Goal: Transaction & Acquisition: Purchase product/service

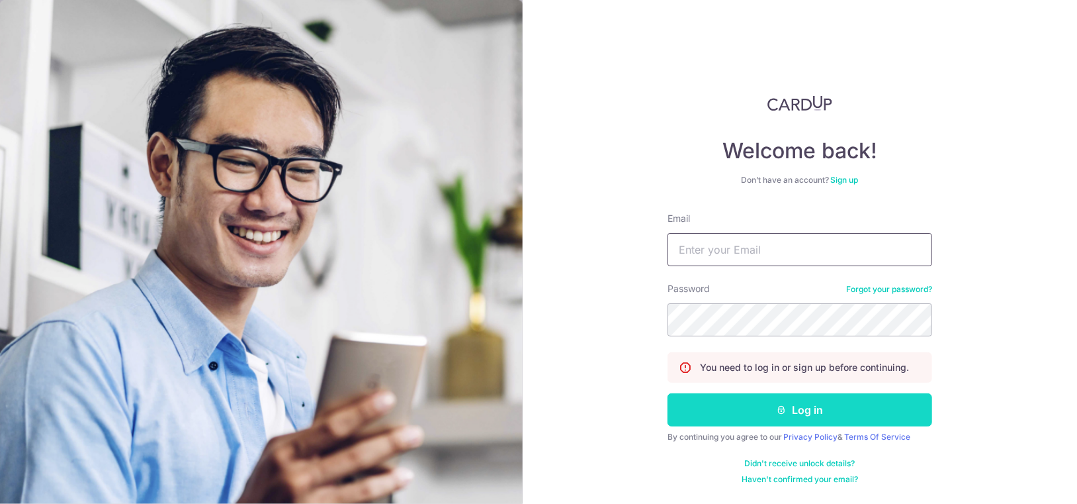
type input "[EMAIL_ADDRESS][DOMAIN_NAME]"
click at [791, 407] on button "Log in" at bounding box center [800, 409] width 265 height 33
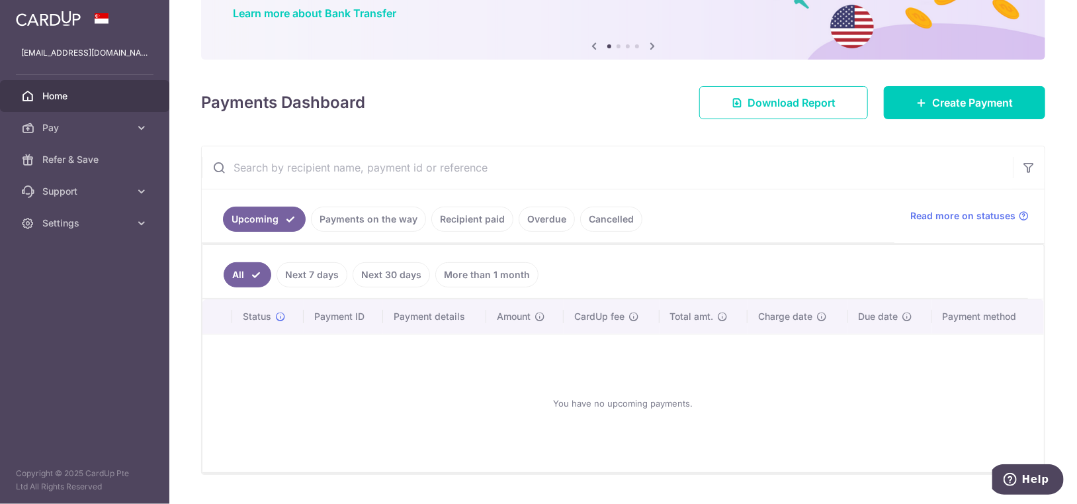
scroll to position [141, 0]
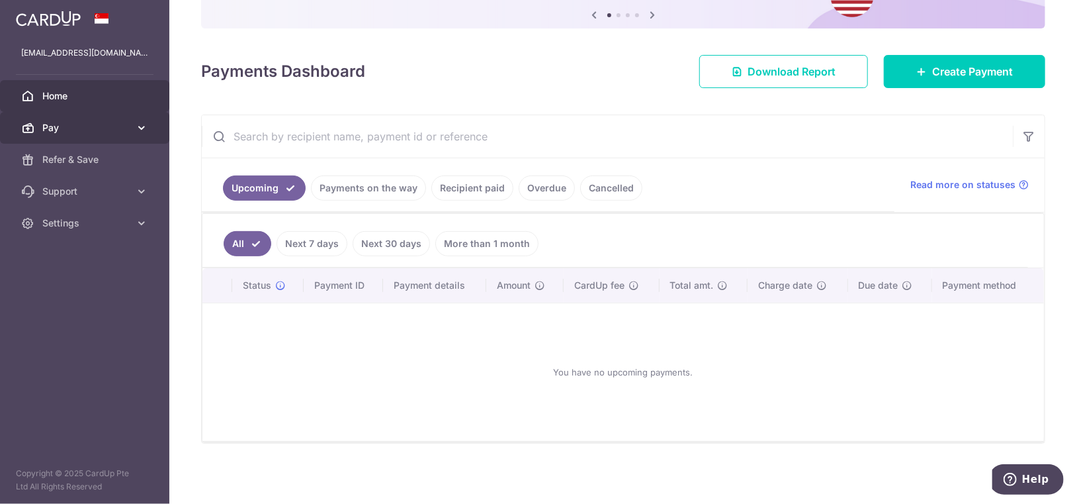
click at [83, 130] on span "Pay" at bounding box center [85, 127] width 87 height 13
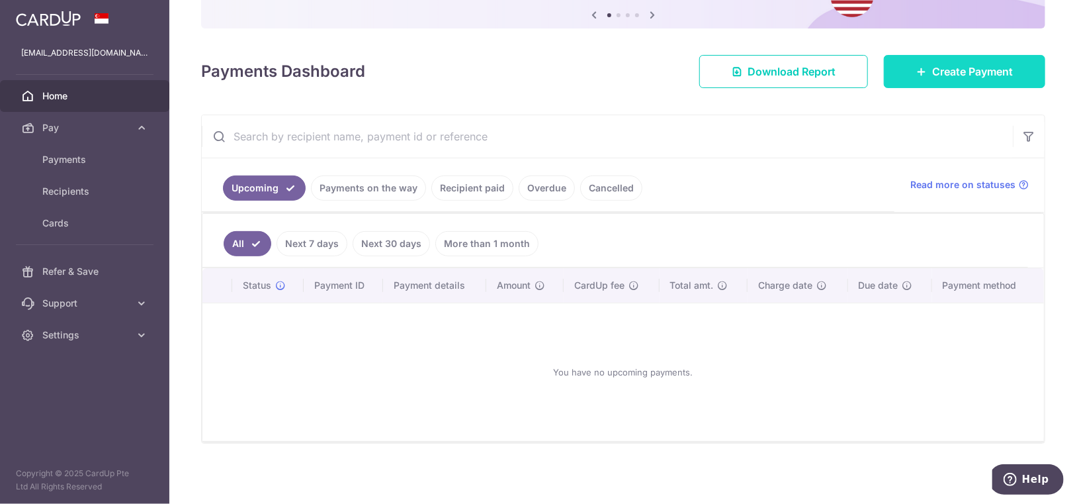
click at [932, 75] on span "Create Payment" at bounding box center [972, 72] width 81 height 16
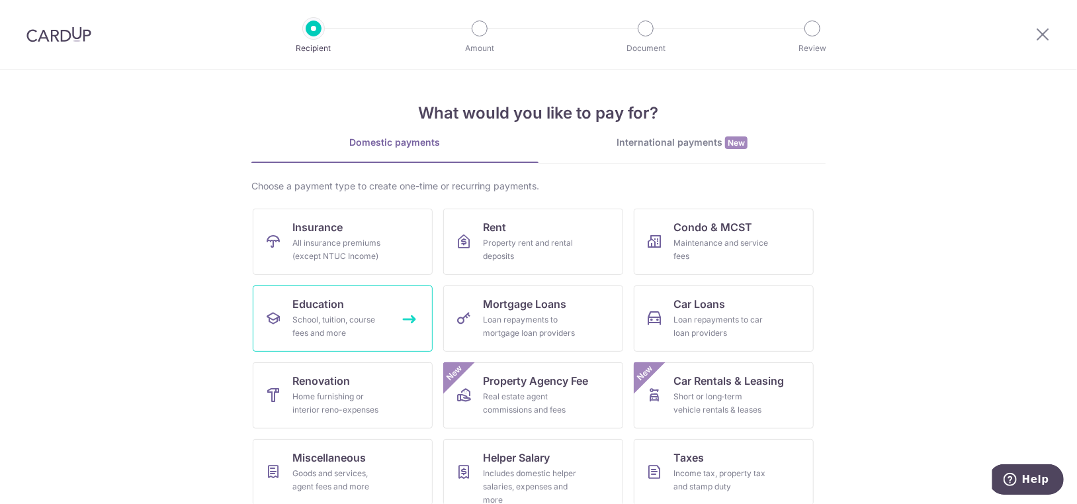
scroll to position [88, 0]
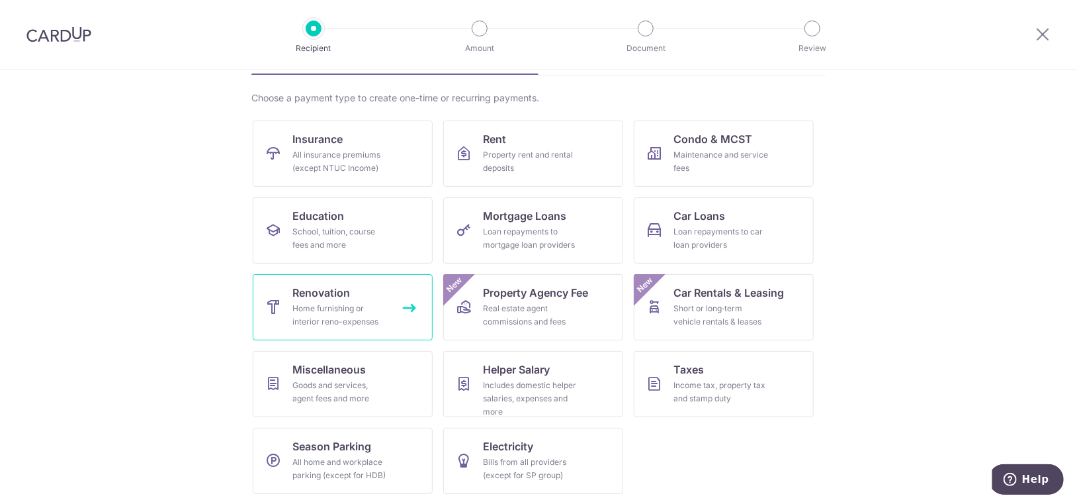
click at [325, 314] on div "Home furnishing or interior reno-expenses" at bounding box center [339, 315] width 95 height 26
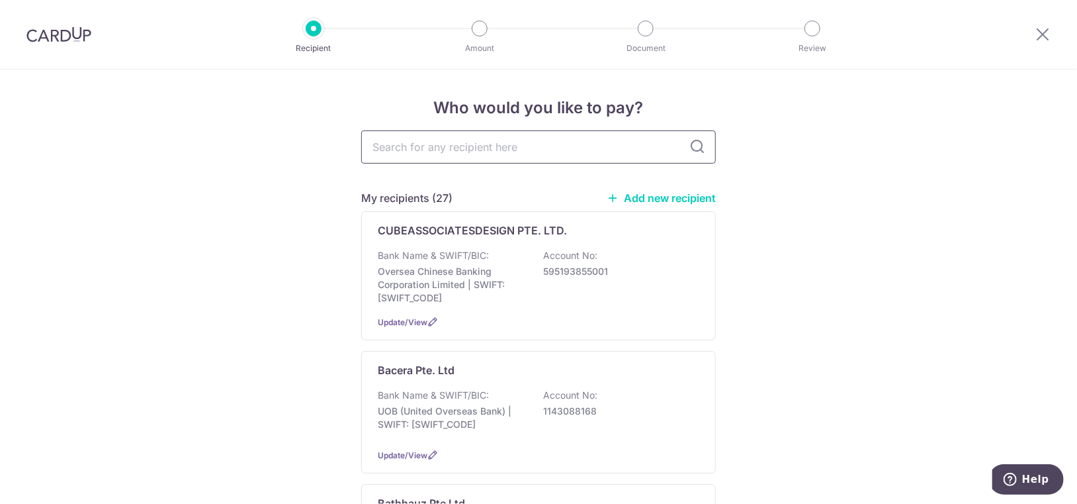
click at [525, 153] on input "text" at bounding box center [538, 146] width 355 height 33
type input "light"
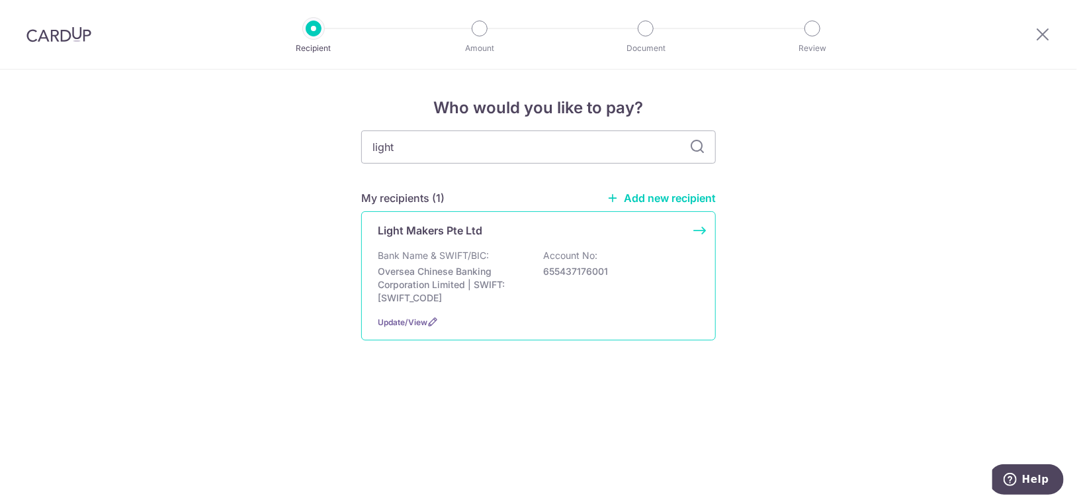
click at [476, 249] on p "Bank Name & SWIFT/BIC:" at bounding box center [433, 255] width 111 height 13
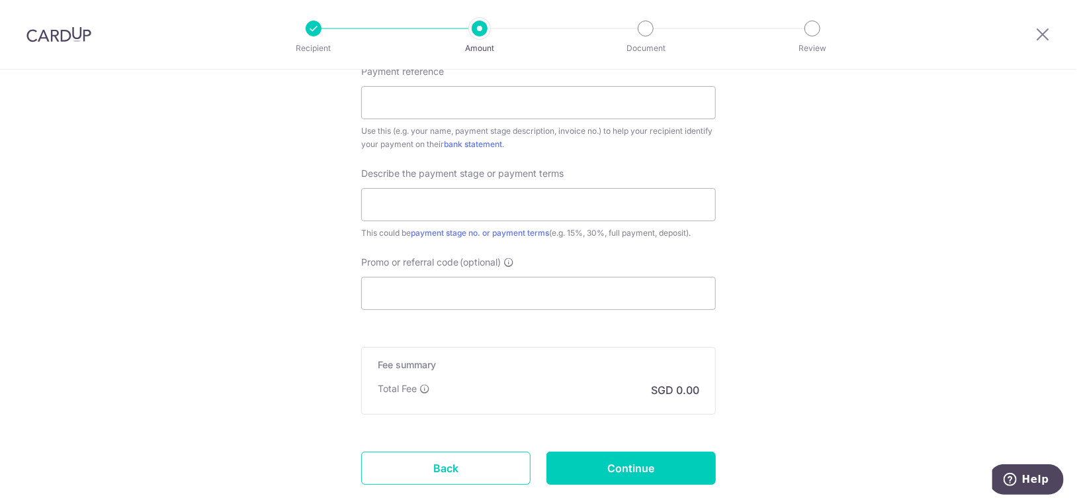
scroll to position [850, 0]
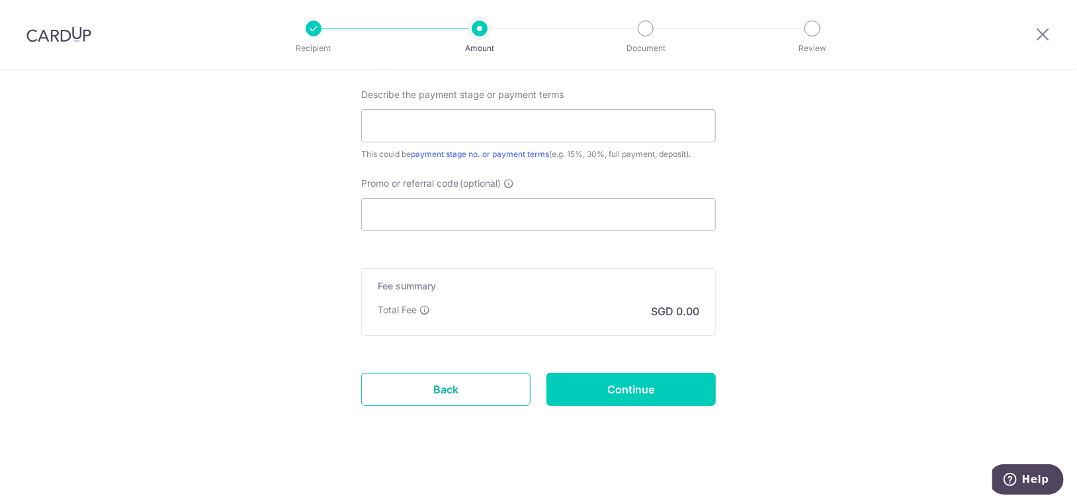
drag, startPoint x: 412, startPoint y: 398, endPoint x: 609, endPoint y: 42, distance: 406.7
click at [412, 398] on link "Back" at bounding box center [445, 389] width 169 height 33
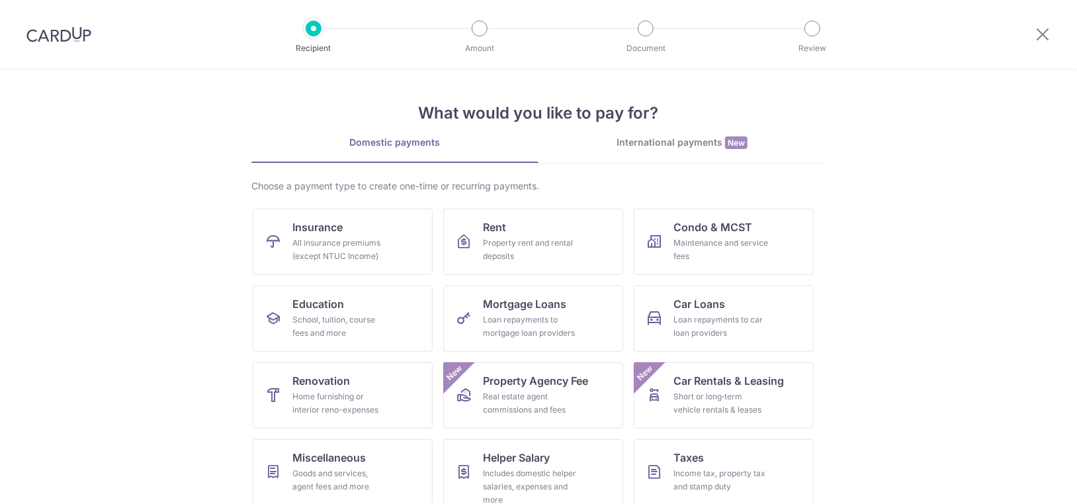
scroll to position [88, 0]
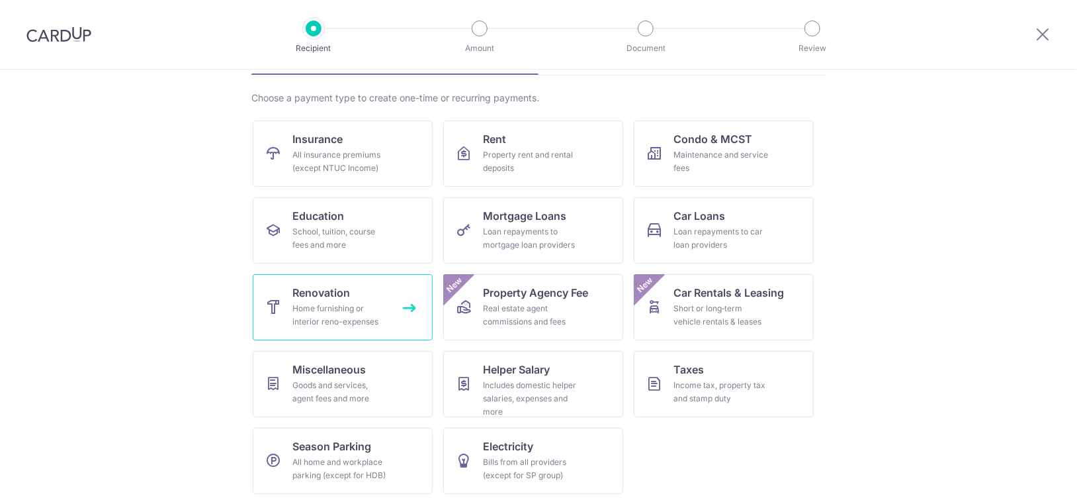
click at [339, 308] on div "Home furnishing or interior reno-expenses" at bounding box center [339, 315] width 95 height 26
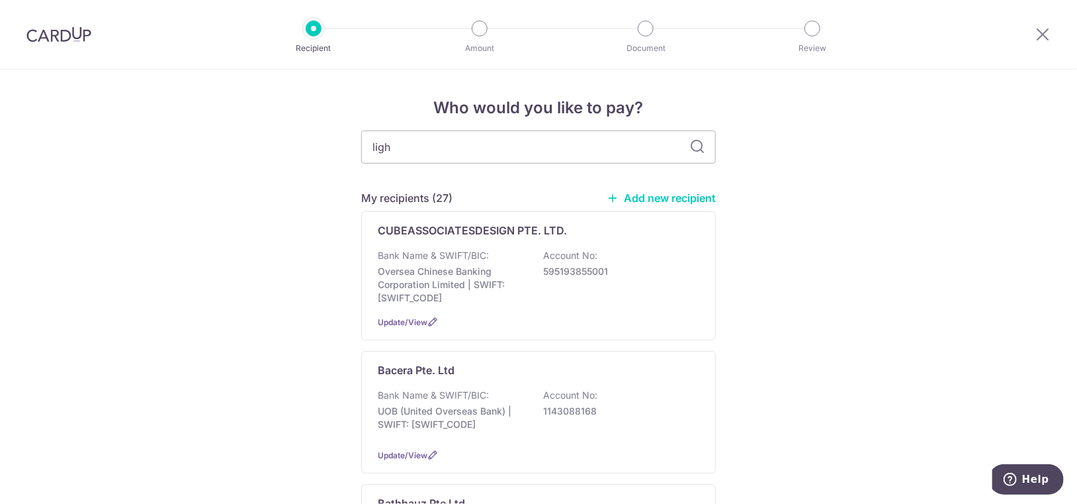
type input "light"
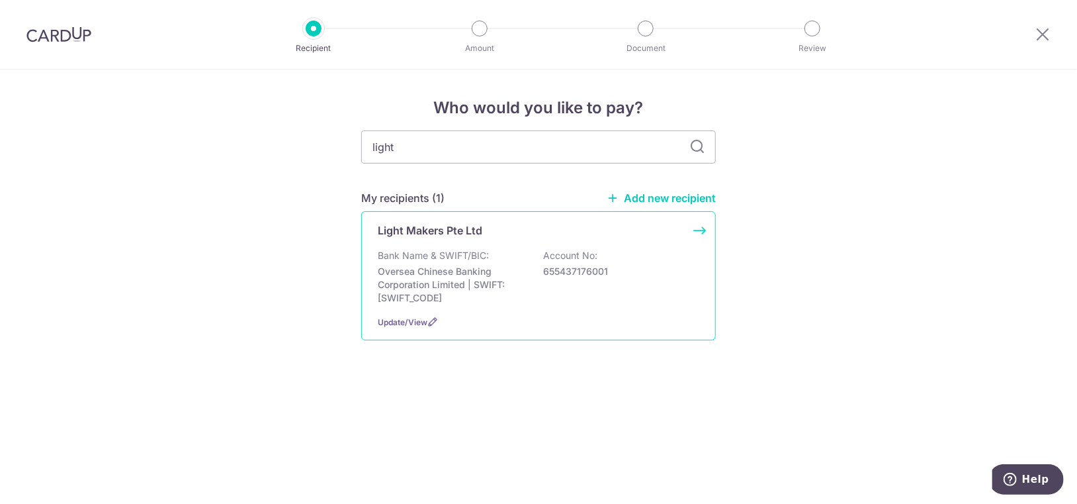
click at [696, 233] on div "Light Makers Pte Ltd Bank Name & SWIFT/BIC: Oversea Chinese Banking Corporation…" at bounding box center [538, 275] width 355 height 129
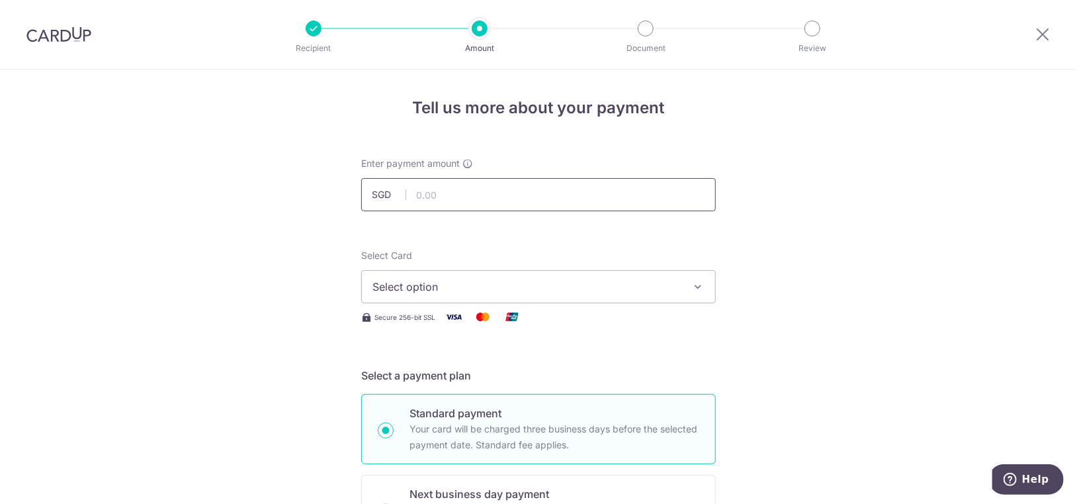
click at [484, 197] on input "text" at bounding box center [538, 194] width 355 height 33
type input "9,021.60"
click at [529, 282] on span "Select option" at bounding box center [527, 287] width 308 height 16
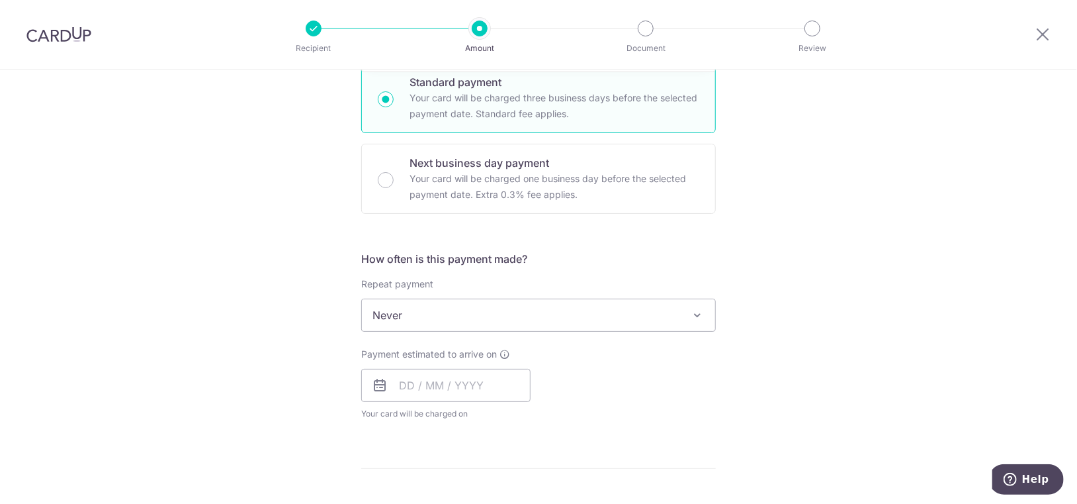
scroll to position [551, 0]
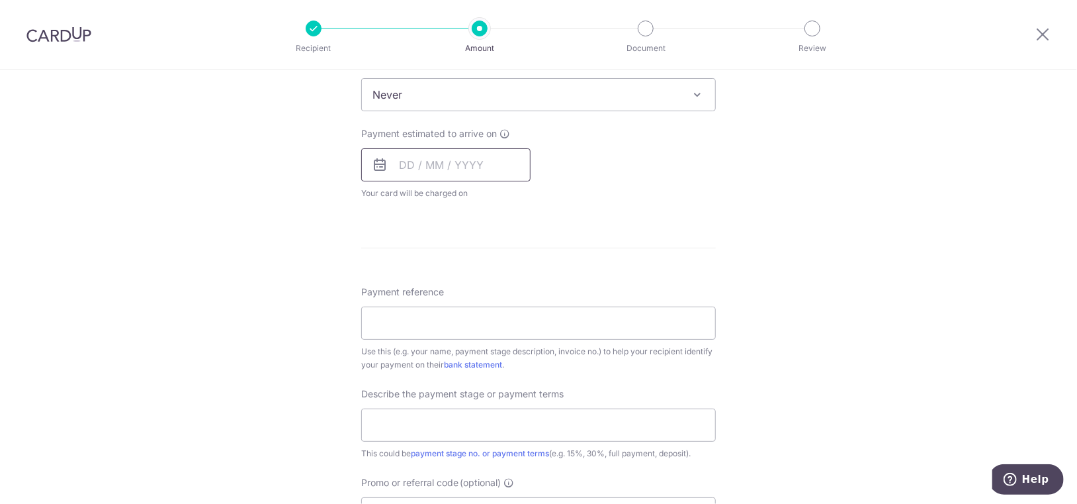
click at [439, 159] on input "text" at bounding box center [445, 164] width 169 height 33
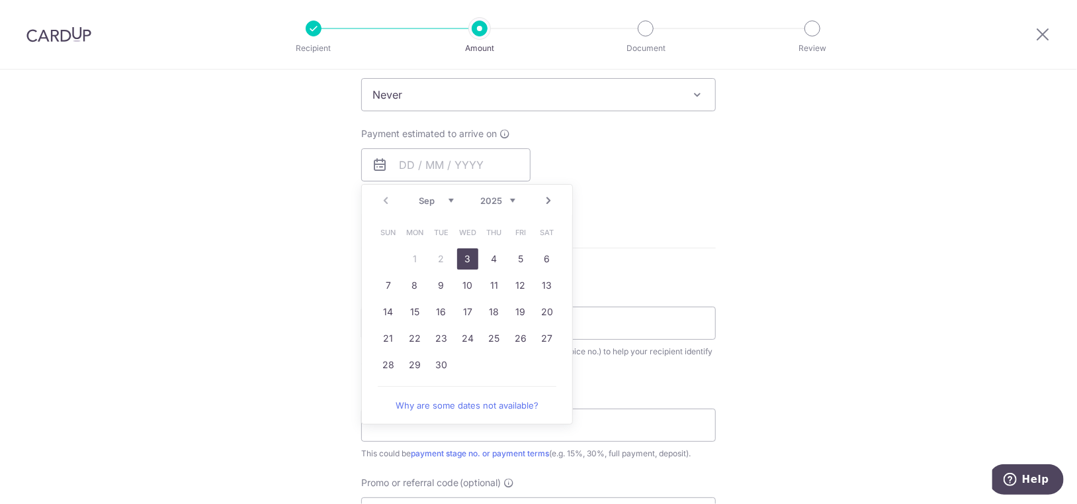
click at [463, 261] on link "3" at bounding box center [467, 258] width 21 height 21
type input "[DATE]"
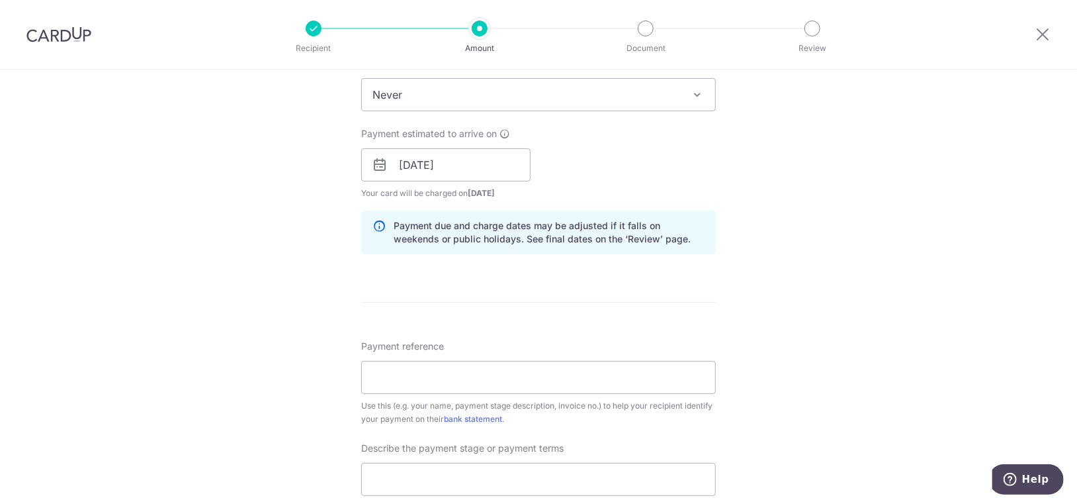
scroll to position [662, 0]
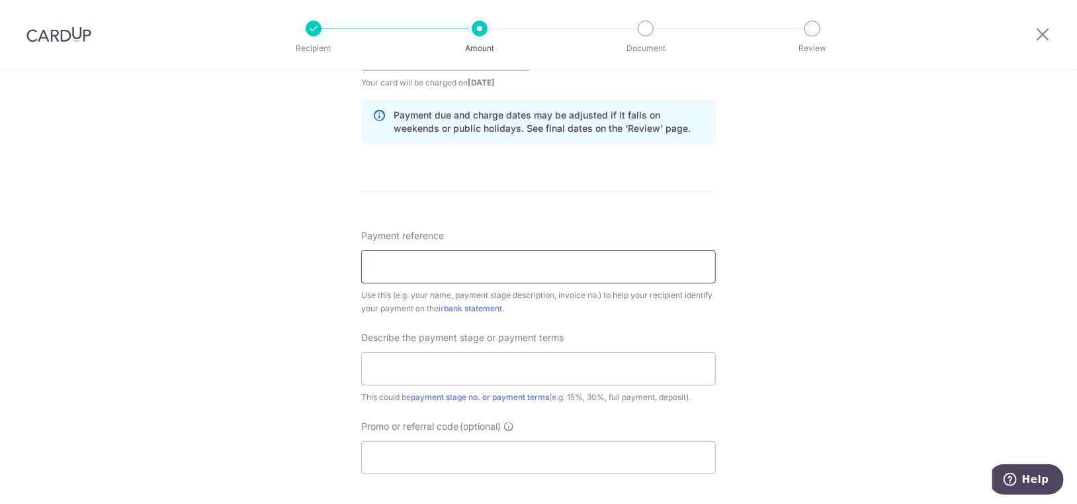
click at [451, 262] on input "Payment reference" at bounding box center [538, 266] width 355 height 33
type input "inv2502203"
click at [434, 357] on input "text" at bounding box center [538, 368] width 355 height 33
type input "Final payment"
click at [588, 318] on div "Payment reference inv2502203 10/35 Use this (e.g. your name, payment stage desc…" at bounding box center [538, 351] width 355 height 245
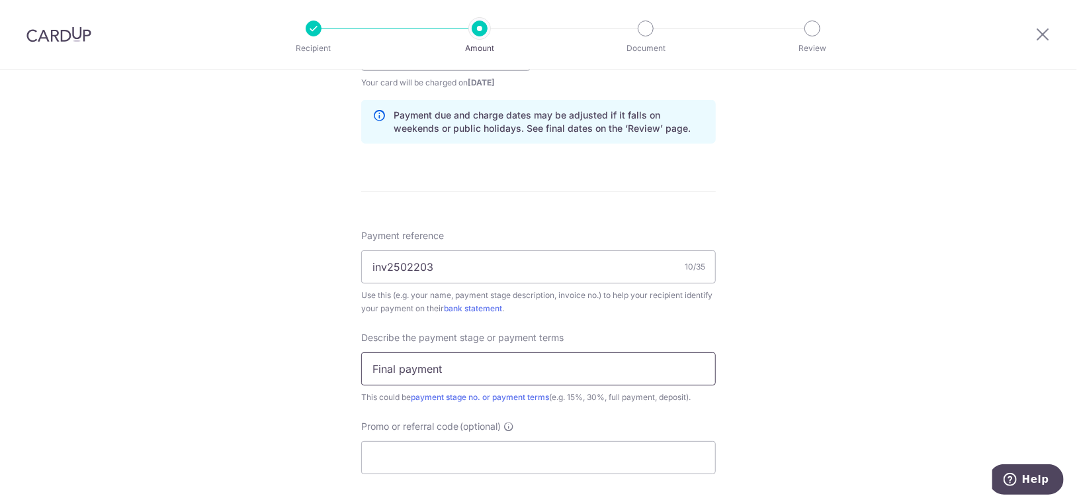
scroll to position [772, 0]
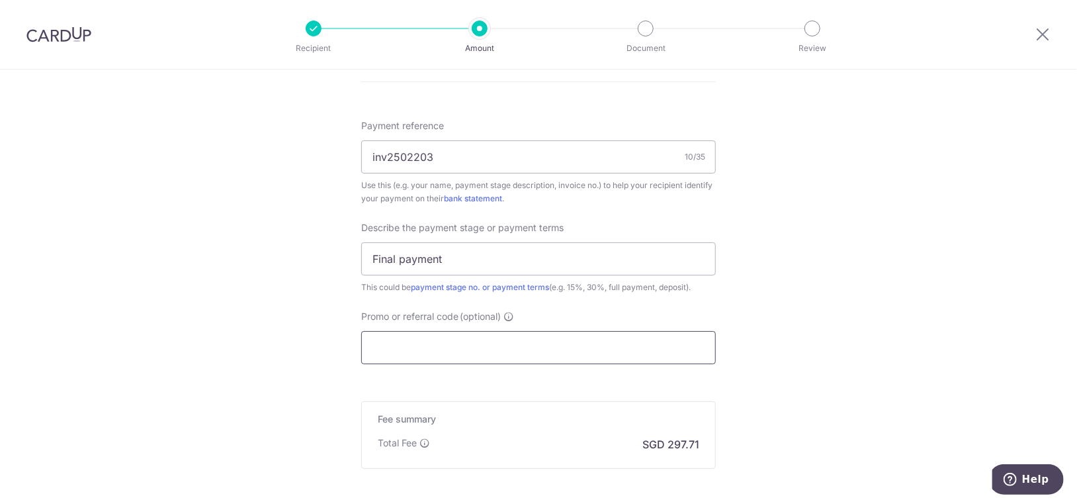
click at [506, 354] on input "Promo or referral code (optional)" at bounding box center [538, 347] width 355 height 33
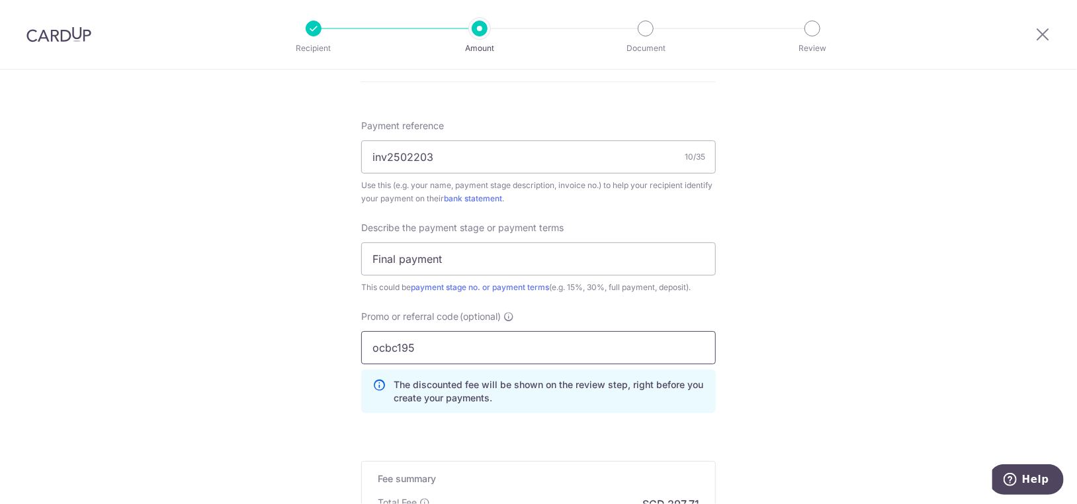
scroll to position [882, 0]
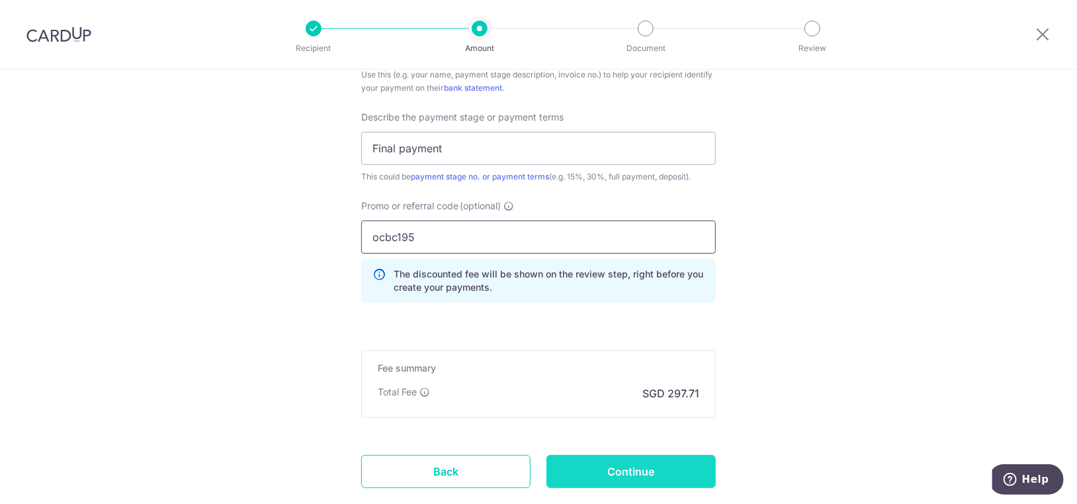
type input "ocbc195"
click at [596, 456] on input "Continue" at bounding box center [631, 471] width 169 height 33
type input "Create Schedule"
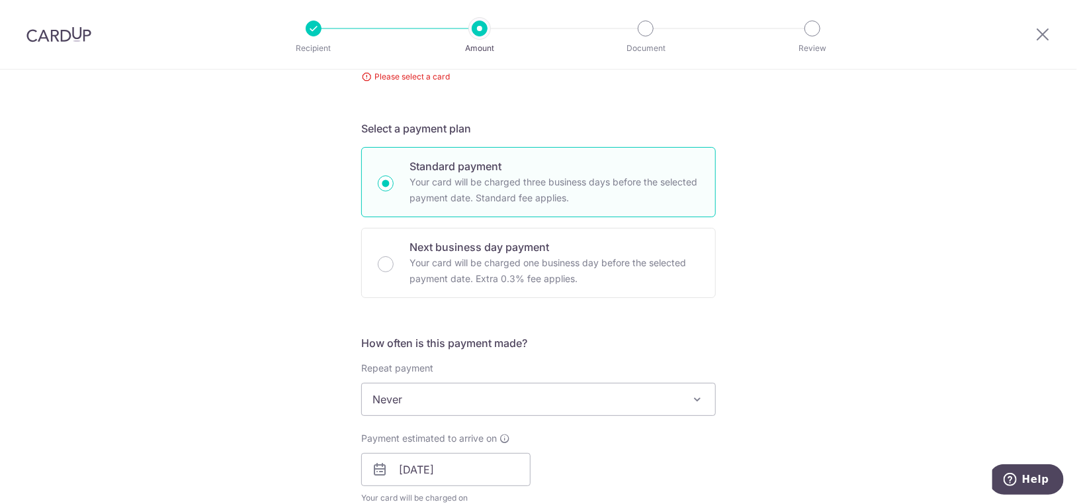
scroll to position [40, 0]
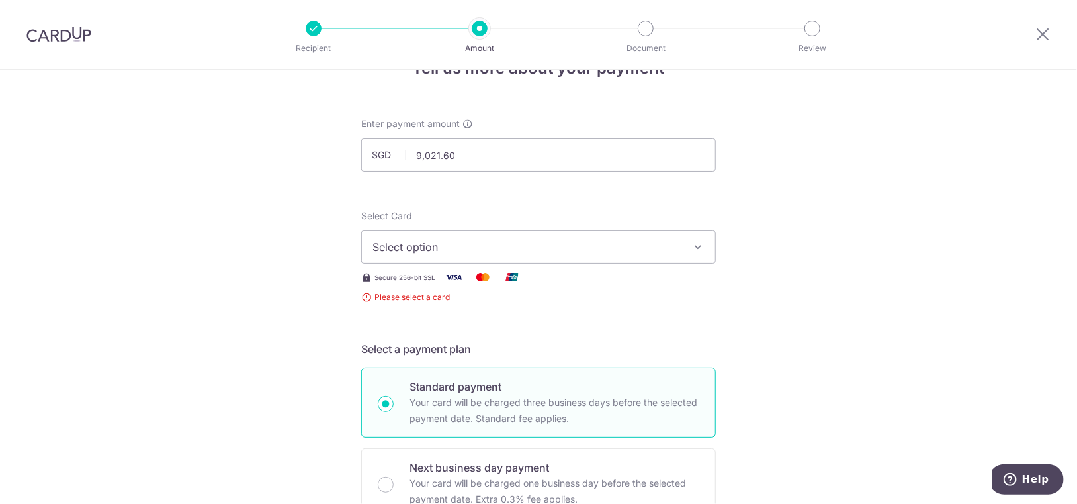
click at [422, 255] on button "Select option" at bounding box center [538, 246] width 355 height 33
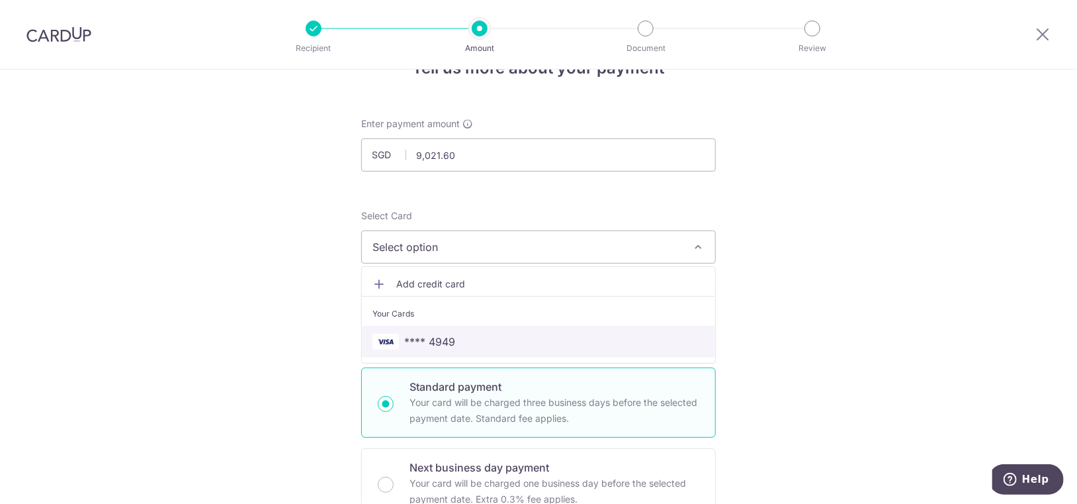
click at [433, 336] on span "**** 4949" at bounding box center [429, 341] width 51 height 16
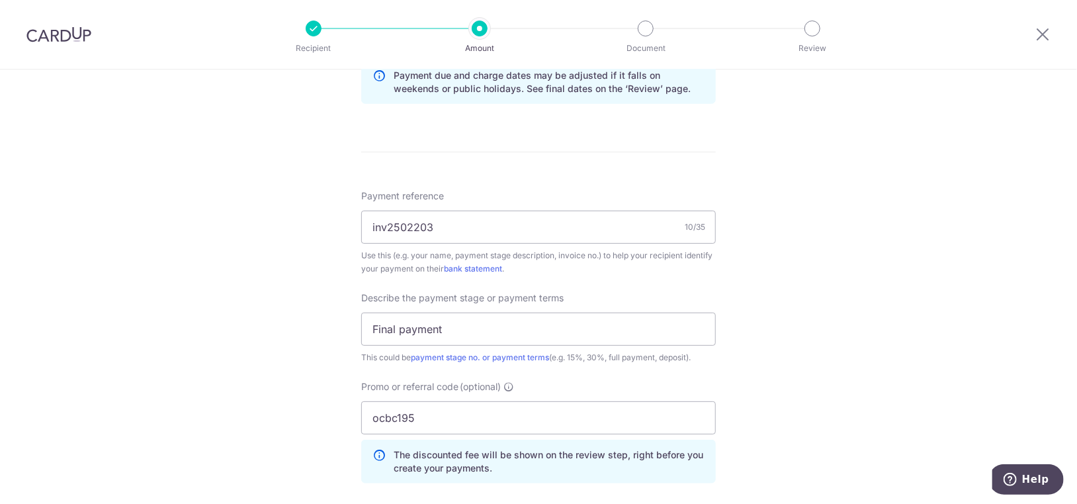
scroll to position [922, 0]
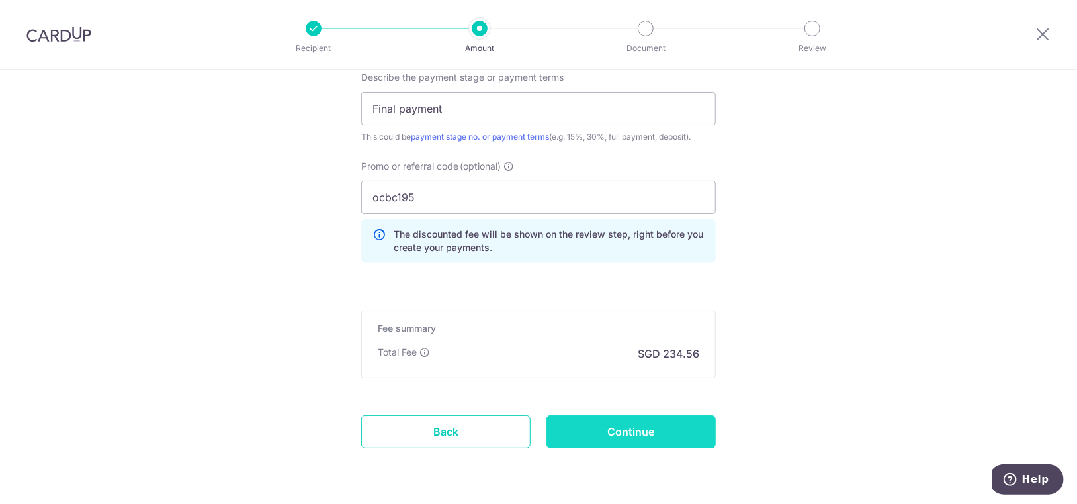
click at [612, 435] on input "Continue" at bounding box center [631, 431] width 169 height 33
type input "Create Schedule"
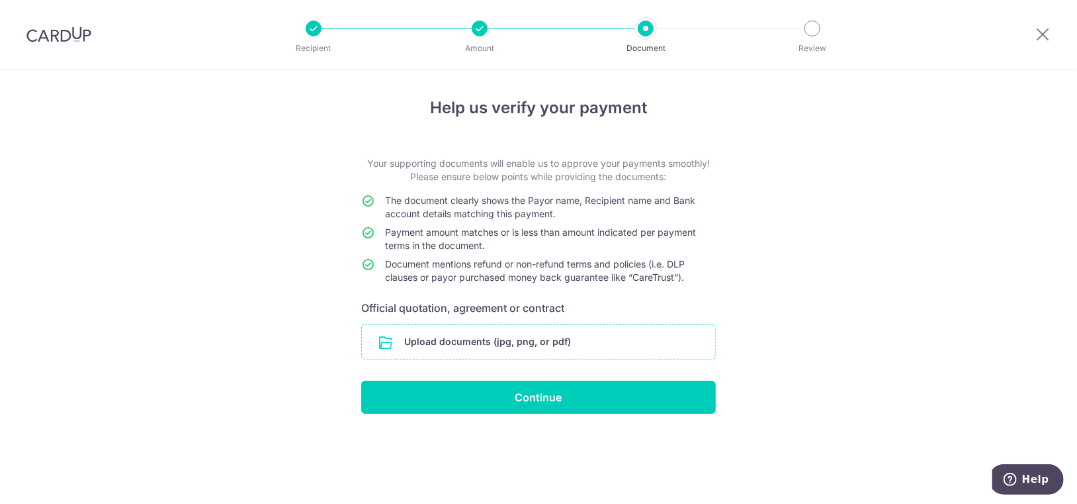
click at [498, 335] on input "file" at bounding box center [538, 341] width 353 height 34
click at [540, 341] on input "file" at bounding box center [538, 341] width 353 height 34
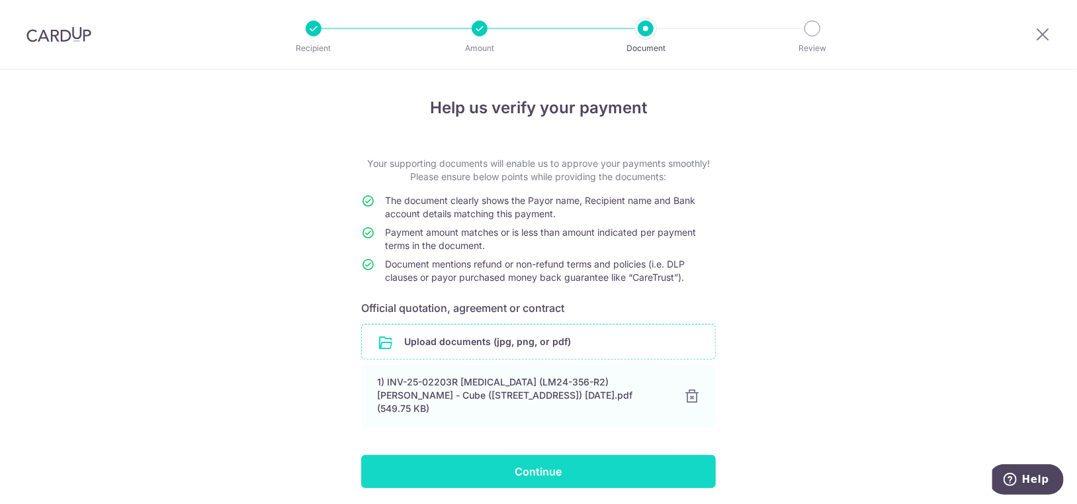
click at [545, 455] on input "Continue" at bounding box center [538, 471] width 355 height 33
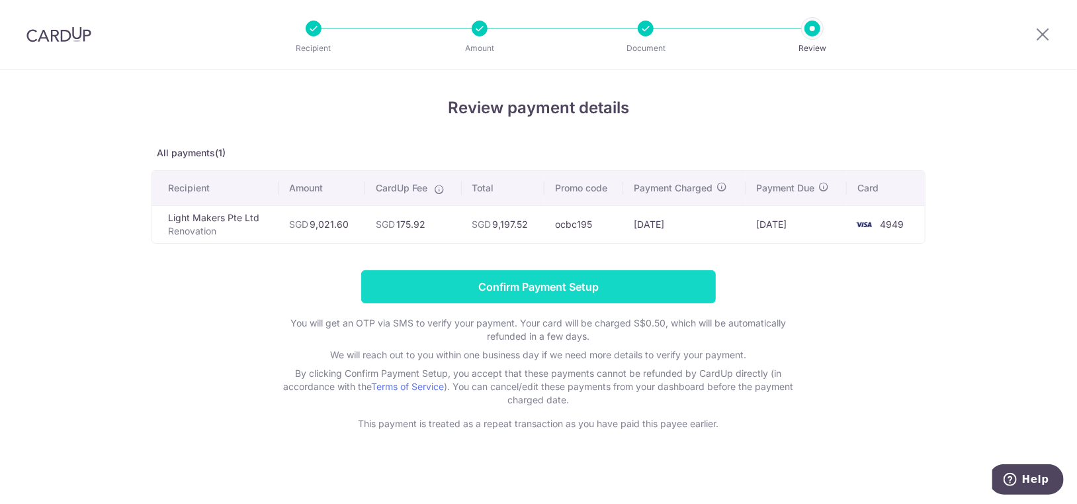
click at [549, 282] on input "Confirm Payment Setup" at bounding box center [538, 286] width 355 height 33
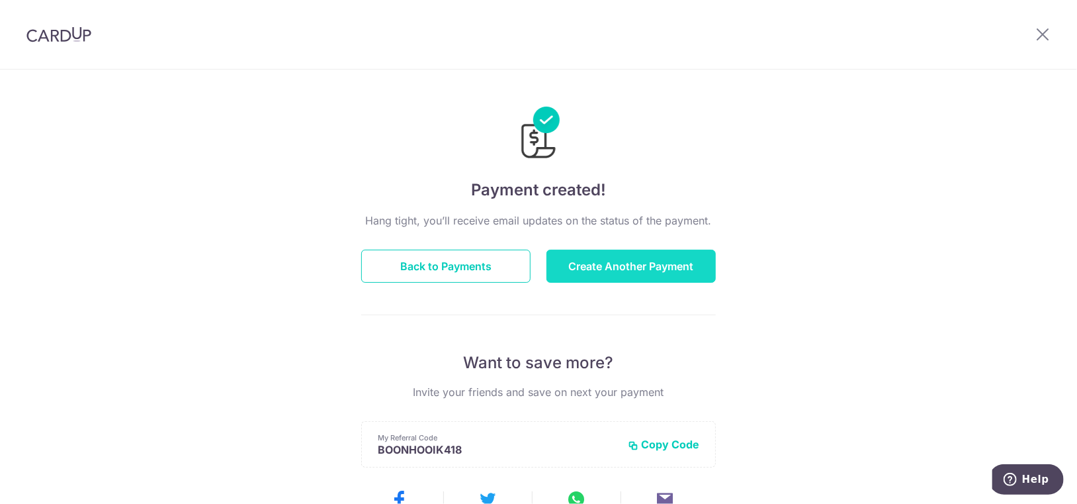
click at [624, 267] on button "Create Another Payment" at bounding box center [631, 265] width 169 height 33
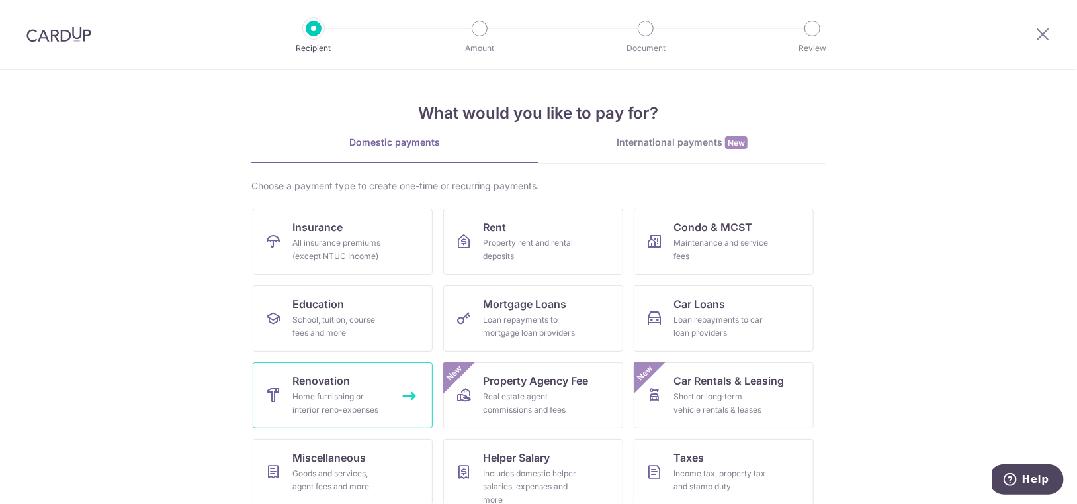
click at [361, 393] on div "Home furnishing or interior reno-expenses" at bounding box center [339, 403] width 95 height 26
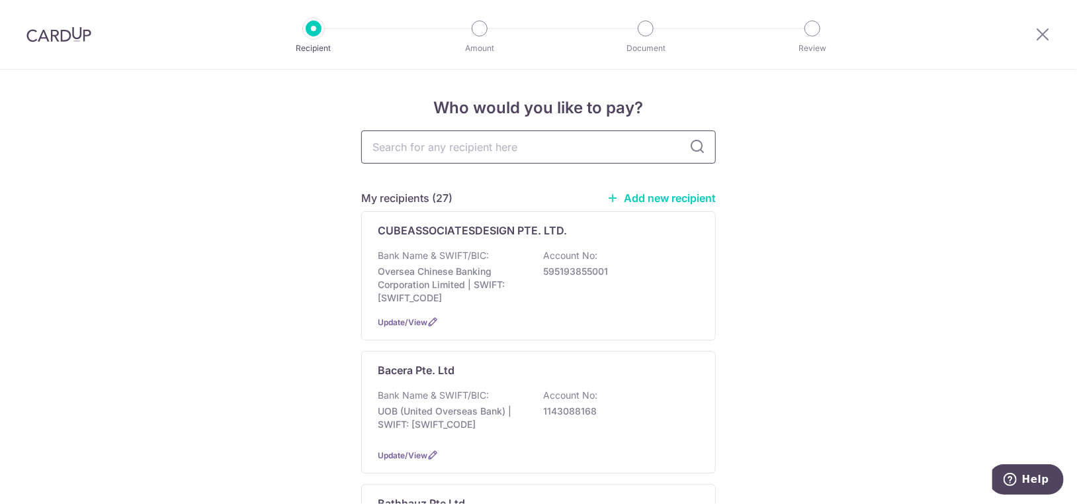
click at [511, 150] on input "text" at bounding box center [538, 146] width 355 height 33
type input "light"
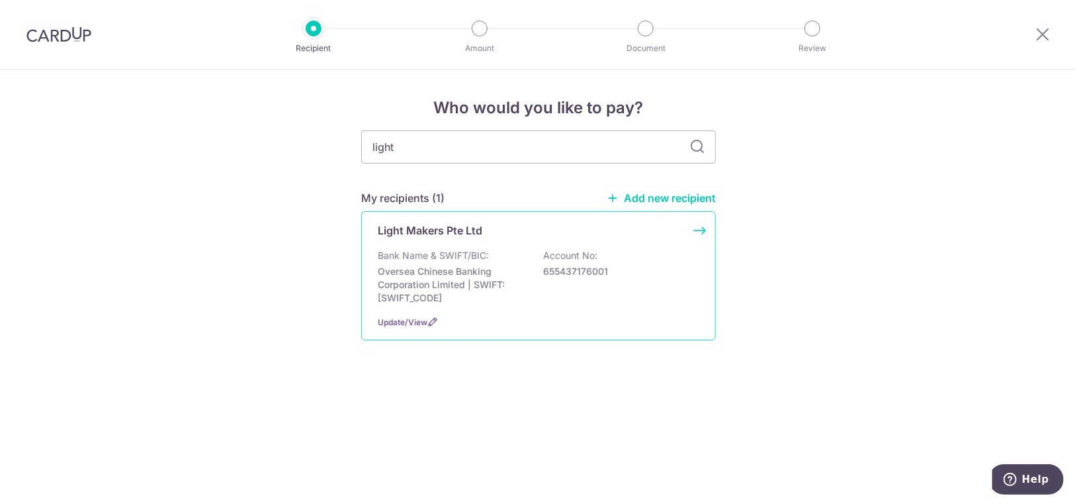
click at [470, 275] on p "Oversea Chinese Banking Corporation Limited | SWIFT: [SWIFT_CODE]" at bounding box center [452, 285] width 148 height 40
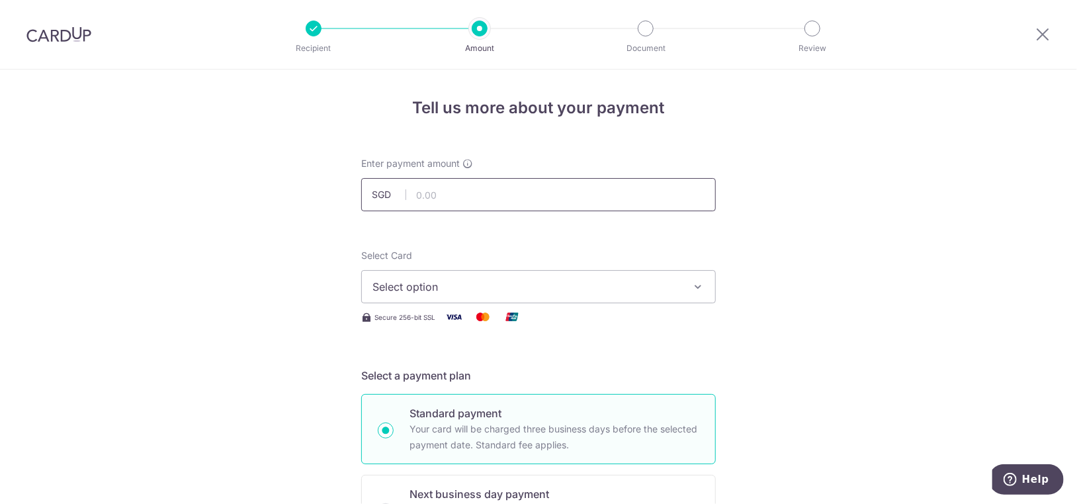
click at [492, 191] on input "text" at bounding box center [538, 194] width 355 height 33
type input "6,349.00"
click at [538, 283] on span "Select option" at bounding box center [527, 287] width 308 height 16
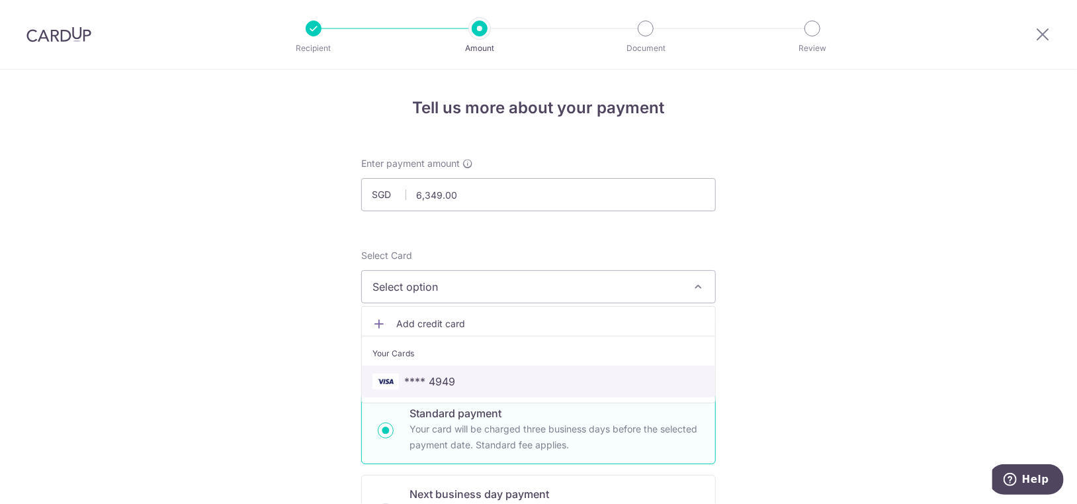
click at [466, 379] on span "**** 4949" at bounding box center [539, 381] width 332 height 16
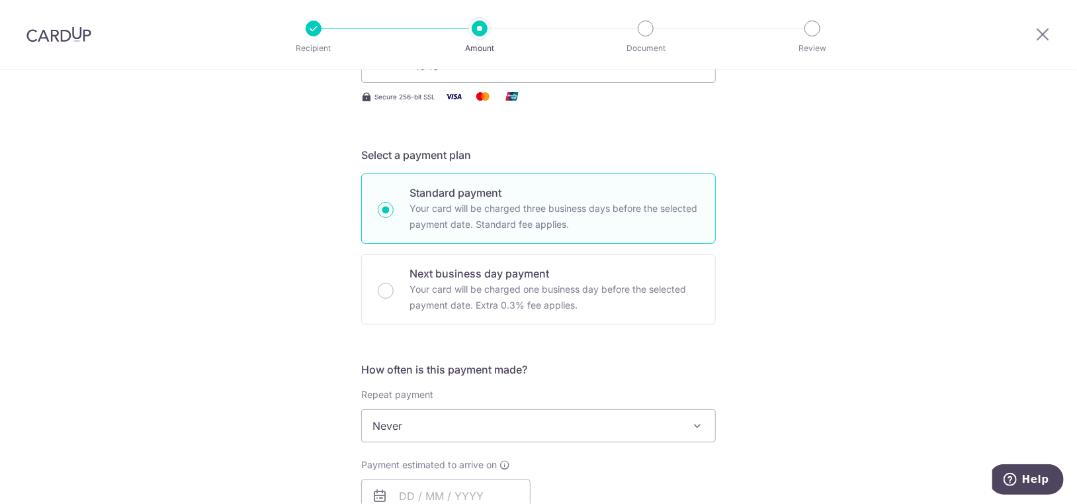
scroll to position [331, 0]
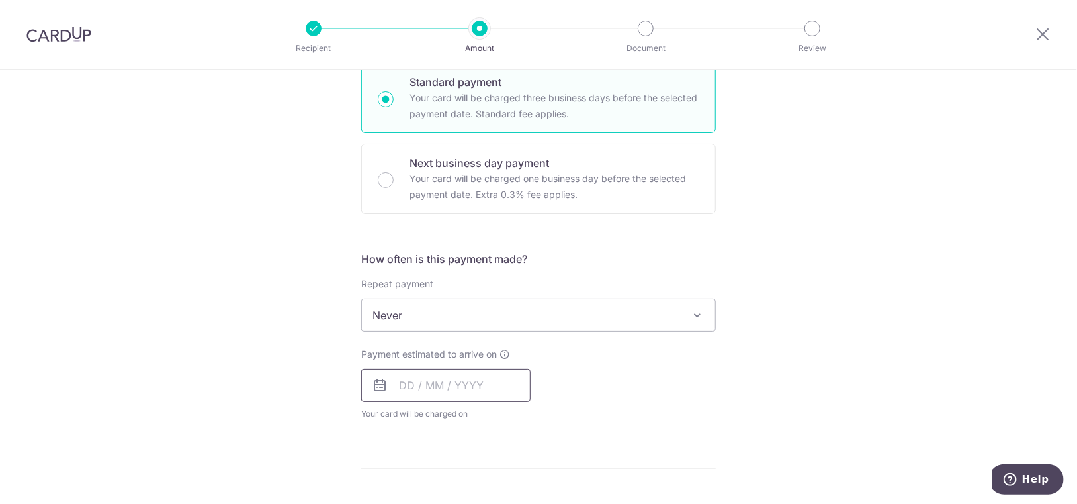
click at [450, 394] on input "text" at bounding box center [445, 385] width 169 height 33
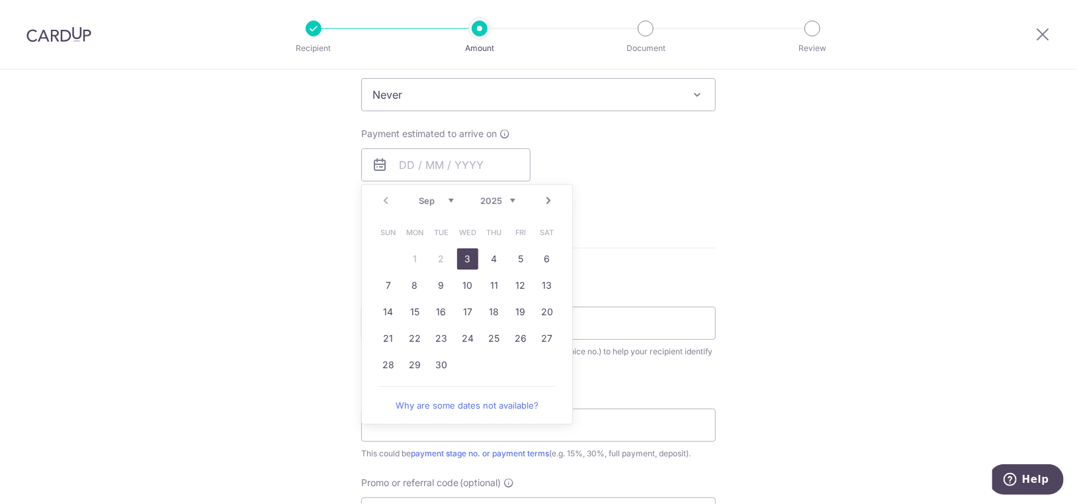
click at [464, 255] on link "3" at bounding box center [467, 258] width 21 height 21
type input "03/09/2025"
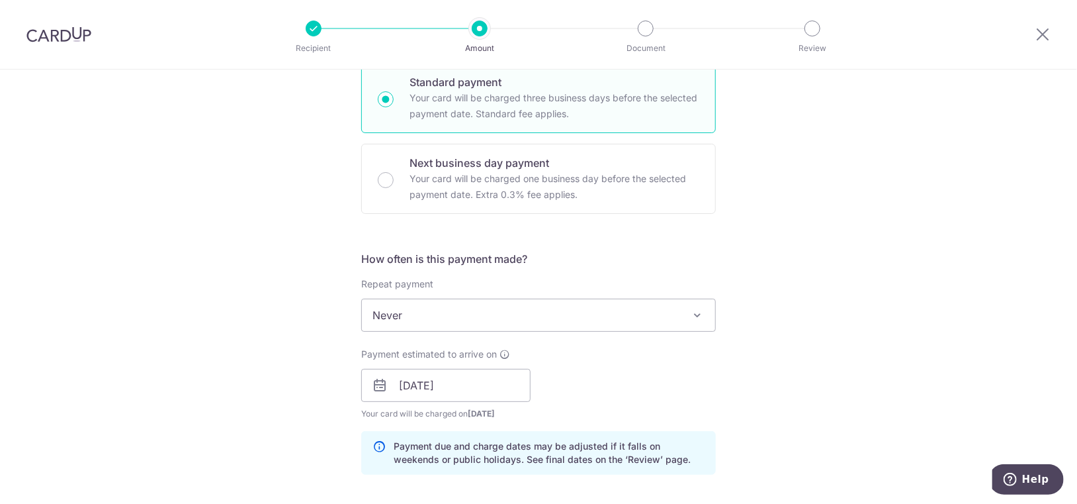
scroll to position [662, 0]
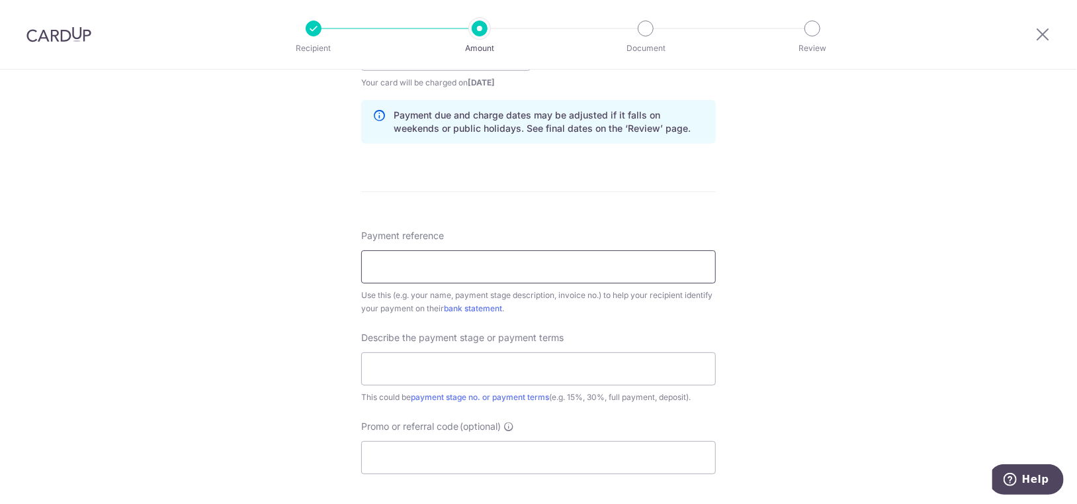
click at [556, 282] on input "Payment reference" at bounding box center [538, 266] width 355 height 33
type input "inv2502224"
click at [482, 369] on input "text" at bounding box center [538, 368] width 355 height 33
type input "Final payment"
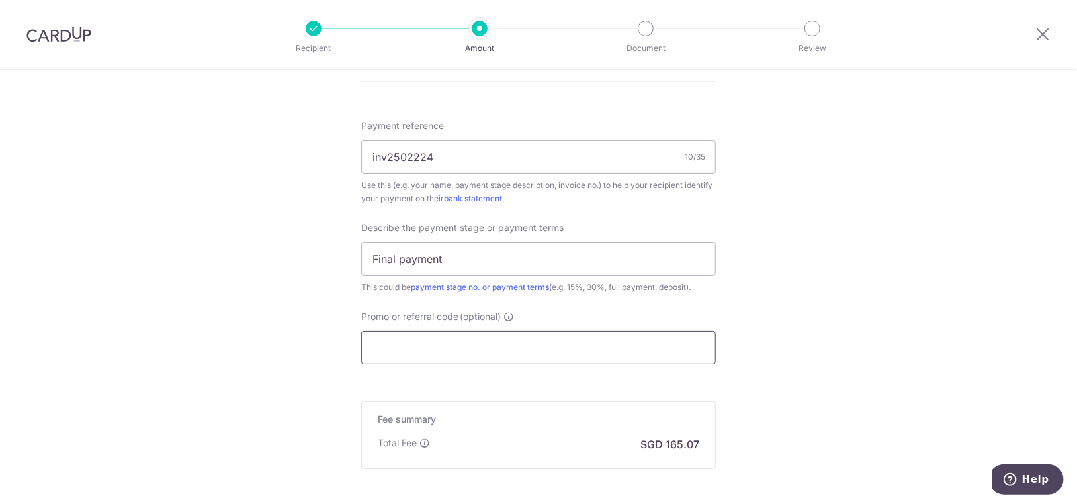
click at [451, 348] on input "Promo or referral code (optional)" at bounding box center [538, 347] width 355 height 33
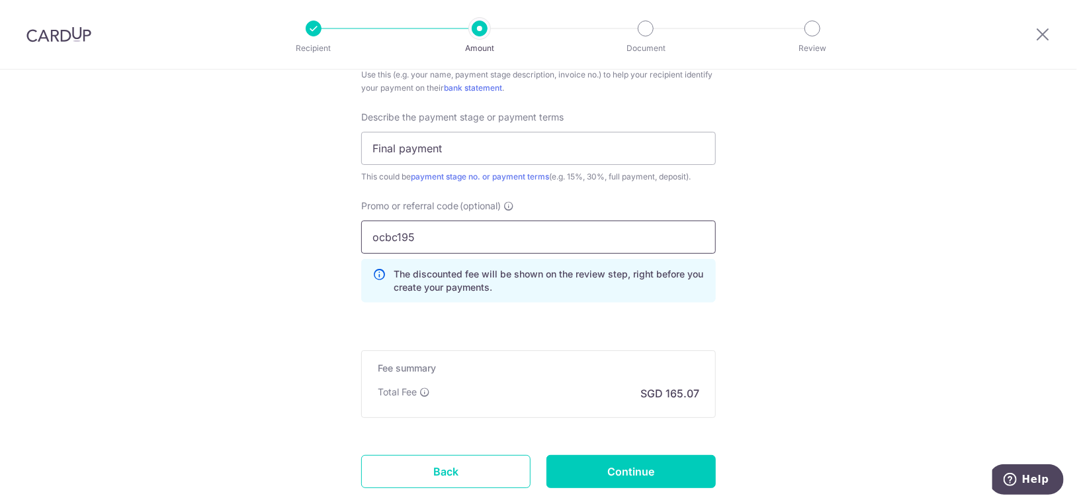
scroll to position [963, 0]
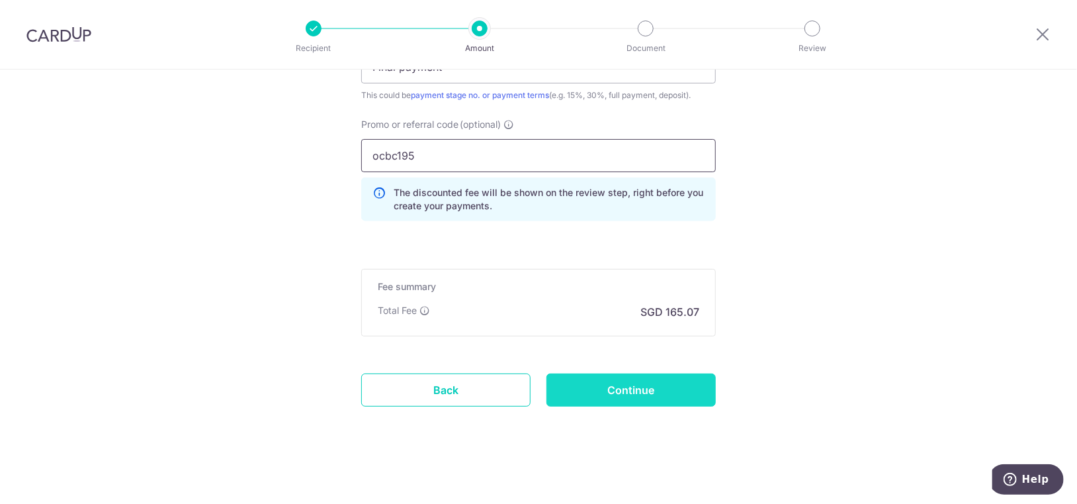
type input "ocbc195"
click at [659, 396] on input "Continue" at bounding box center [631, 389] width 169 height 33
type input "Create Schedule"
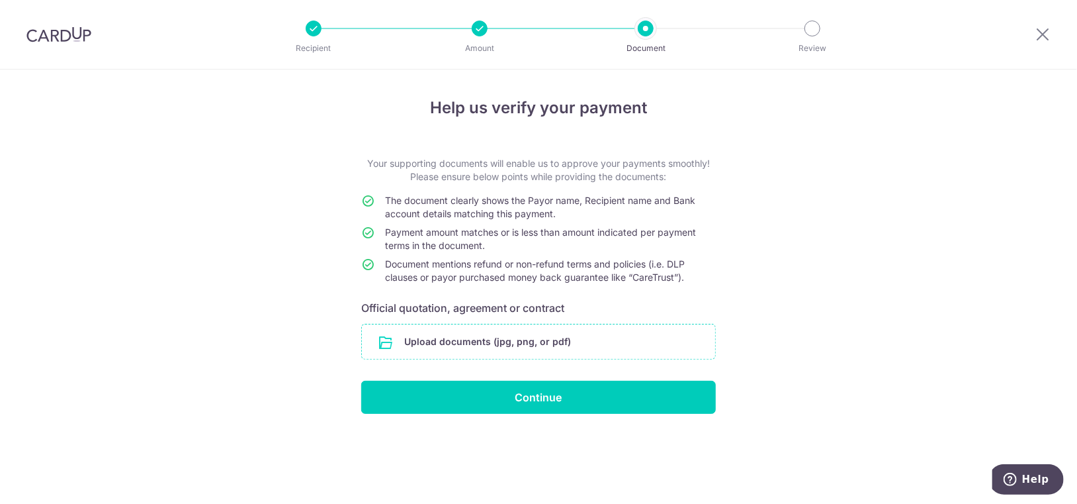
click at [579, 346] on input "file" at bounding box center [538, 341] width 353 height 34
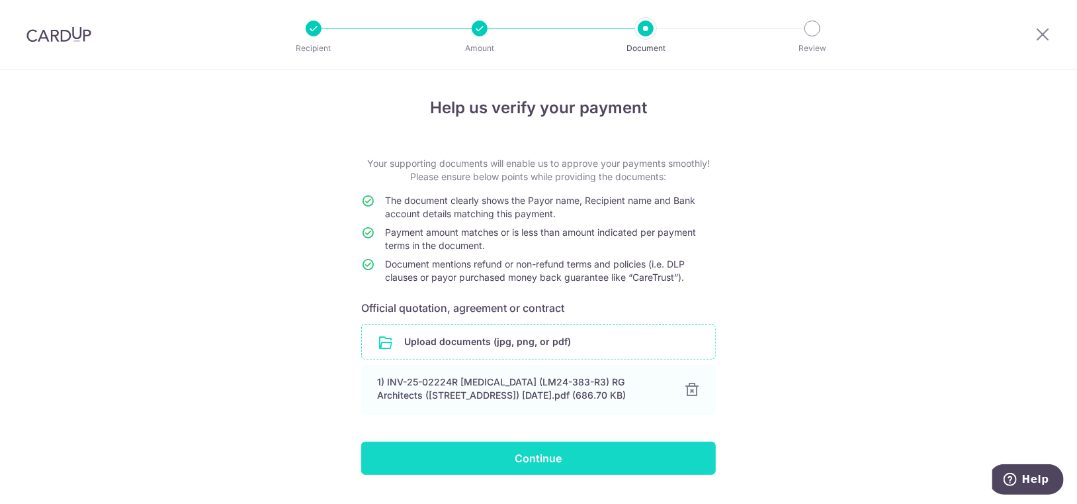
click at [571, 460] on input "Continue" at bounding box center [538, 457] width 355 height 33
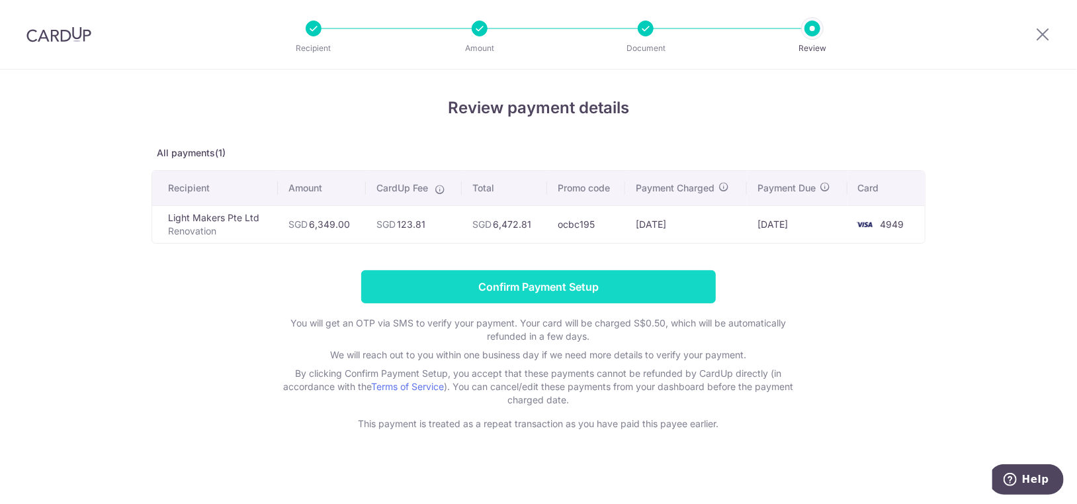
click at [613, 294] on input "Confirm Payment Setup" at bounding box center [538, 286] width 355 height 33
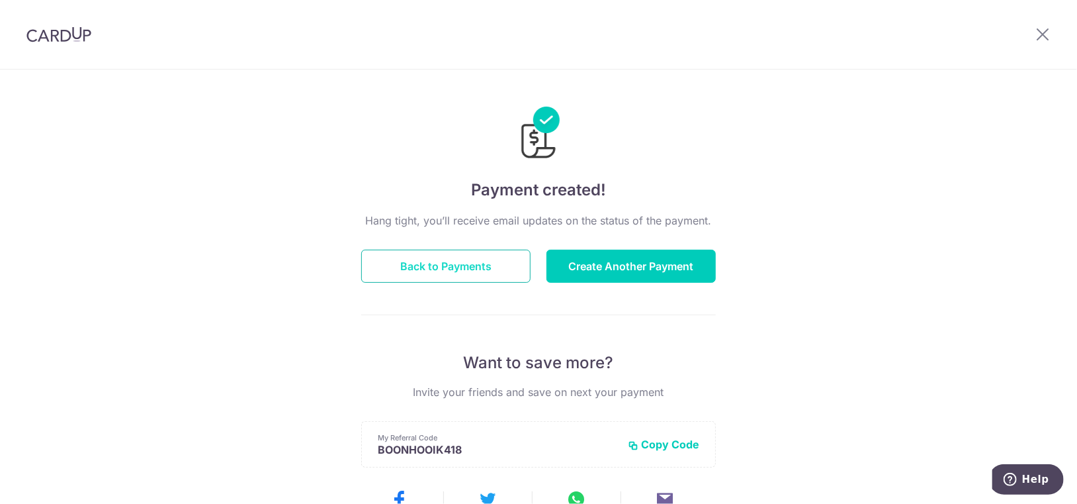
click at [483, 261] on button "Back to Payments" at bounding box center [445, 265] width 169 height 33
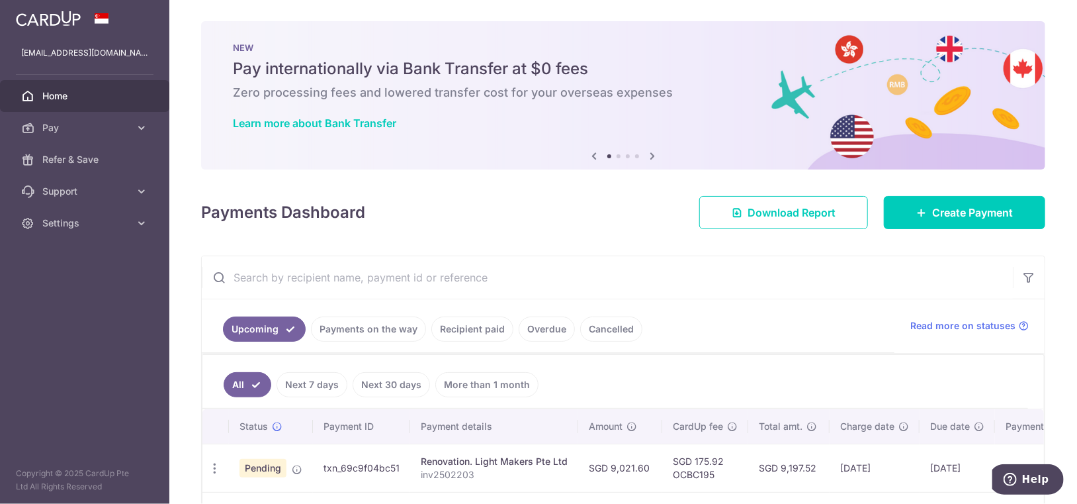
scroll to position [106, 0]
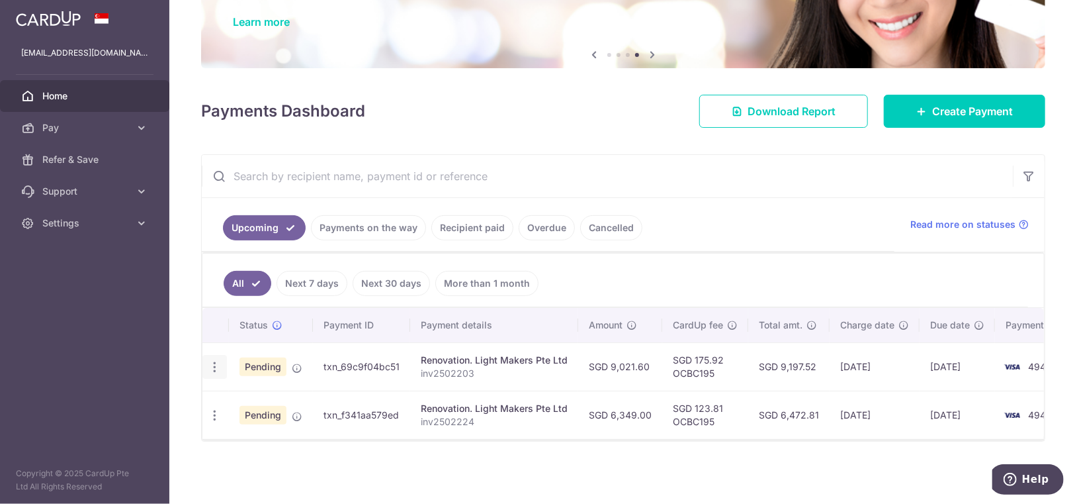
click at [212, 365] on icon "button" at bounding box center [215, 367] width 14 height 14
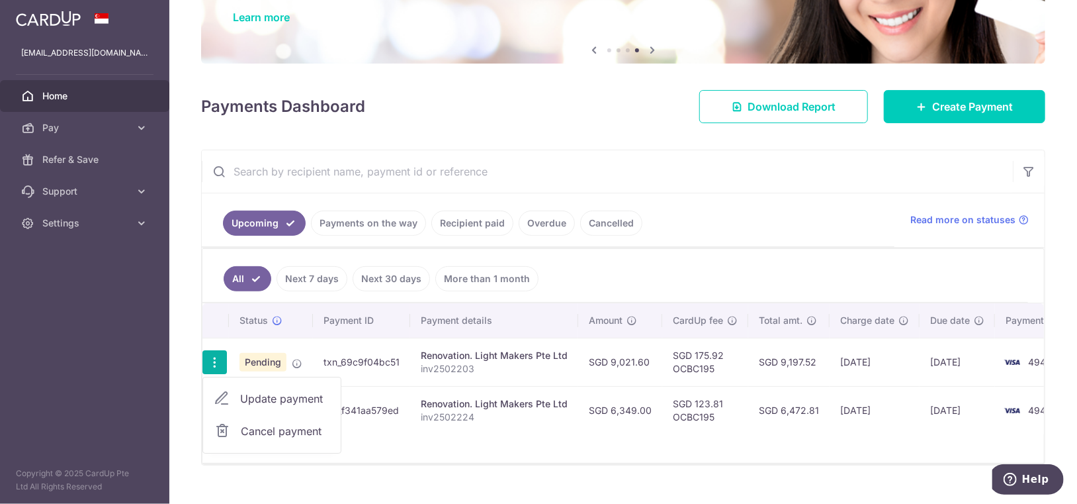
click at [259, 427] on span "Cancel payment" at bounding box center [285, 431] width 89 height 16
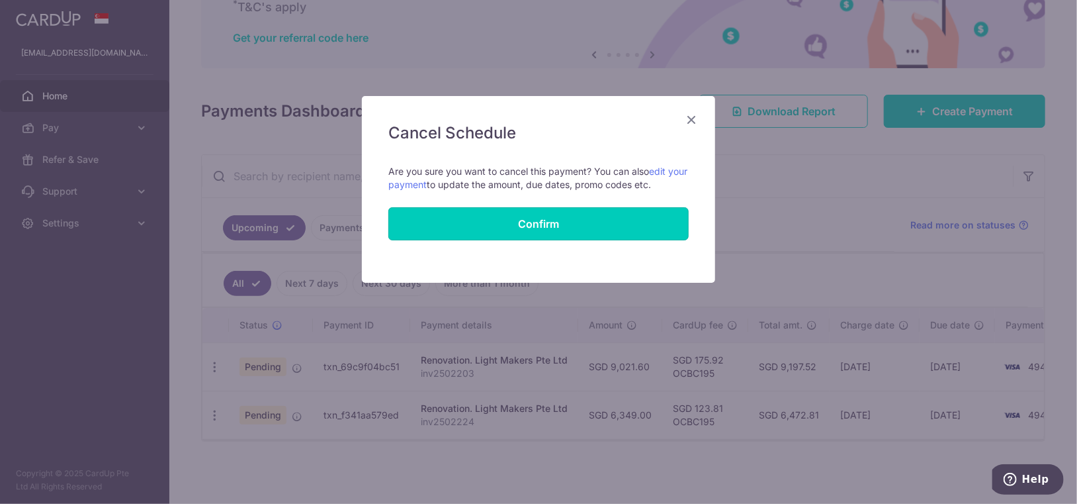
drag, startPoint x: 606, startPoint y: 228, endPoint x: 614, endPoint y: 197, distance: 32.7
click at [614, 197] on form "Cancel all future payments in this series Cancel just this one payment Are you …" at bounding box center [538, 202] width 300 height 75
click at [662, 173] on link "edit your payment" at bounding box center [537, 177] width 299 height 24
click at [694, 122] on icon "Close" at bounding box center [692, 119] width 16 height 17
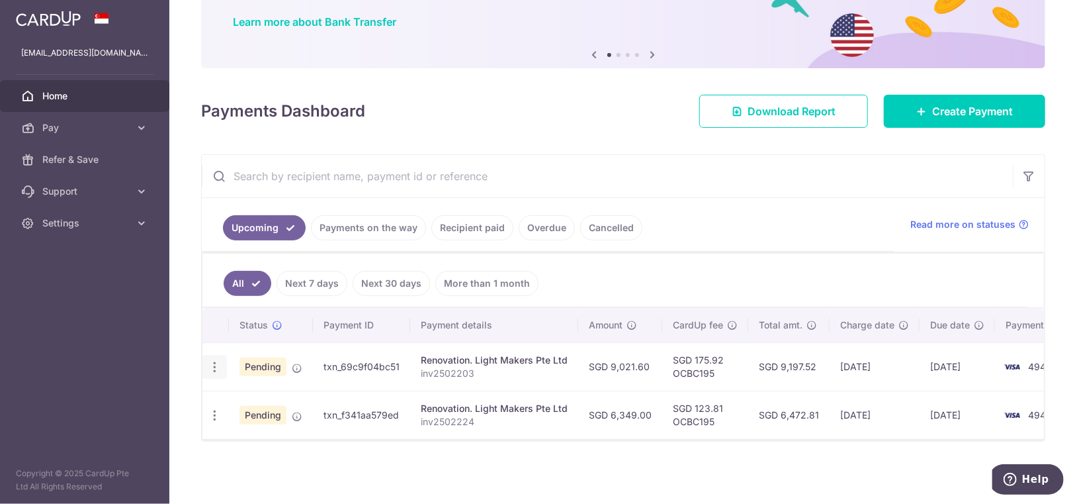
click at [214, 360] on icon "button" at bounding box center [215, 367] width 14 height 14
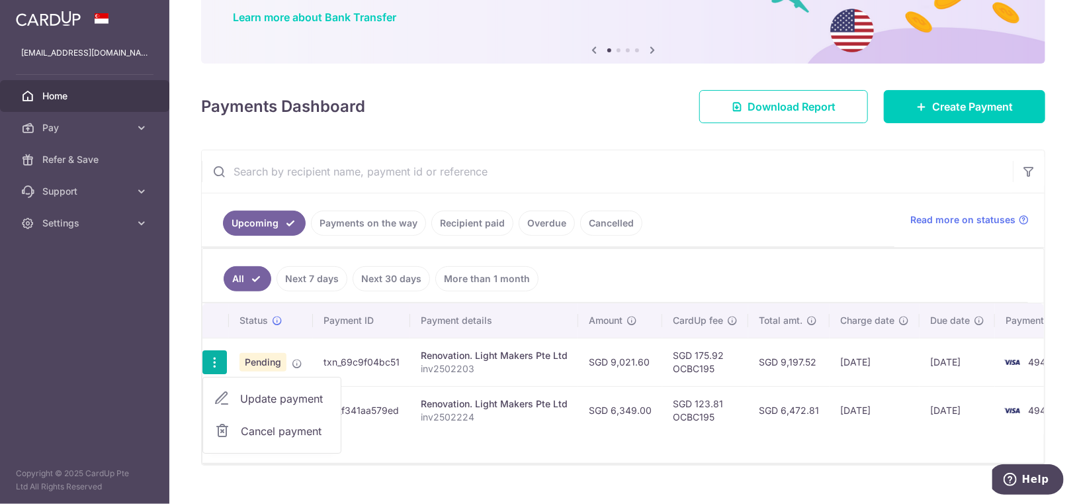
click at [279, 395] on span "Update payment" at bounding box center [285, 398] width 90 height 16
radio input "true"
type input "9,021.60"
type input "03/09/2025"
type input "inv2502203"
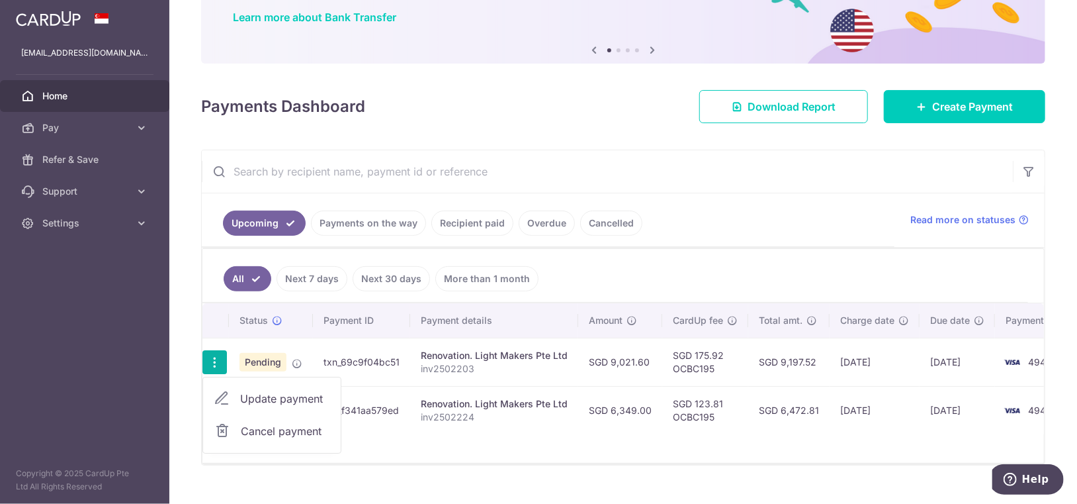
type input "Final payment"
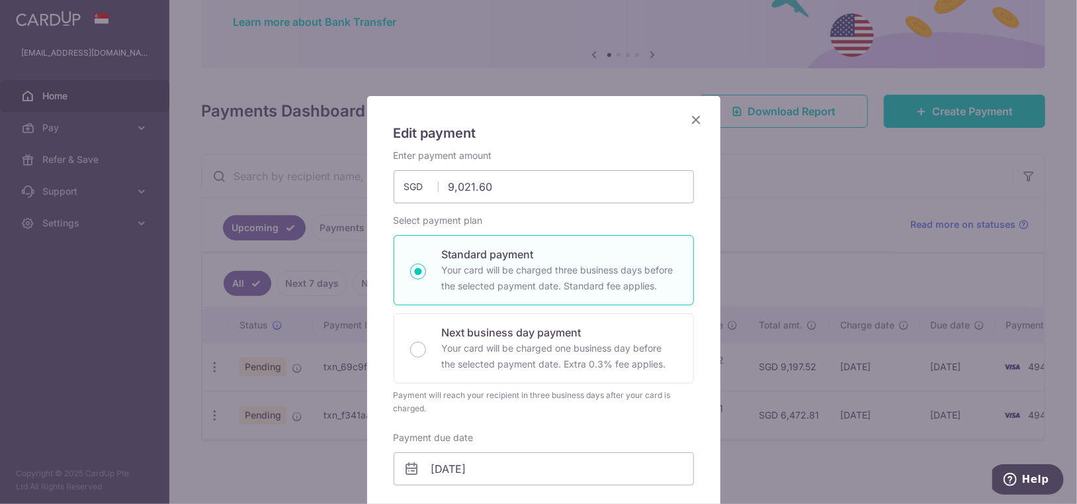
type input "OCBC195"
drag, startPoint x: 461, startPoint y: 186, endPoint x: 517, endPoint y: 184, distance: 56.3
click at [517, 184] on input "9,021.60" at bounding box center [544, 186] width 300 height 33
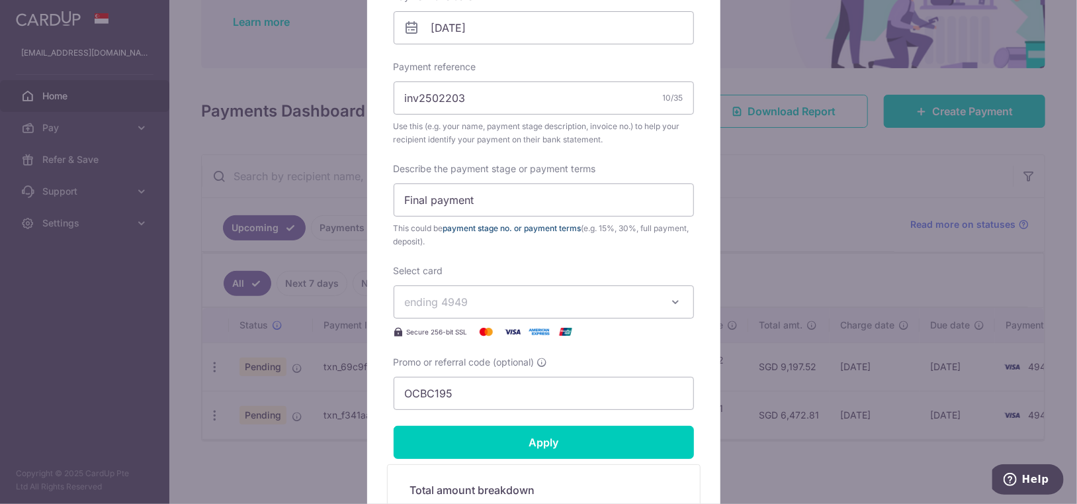
scroll to position [551, 0]
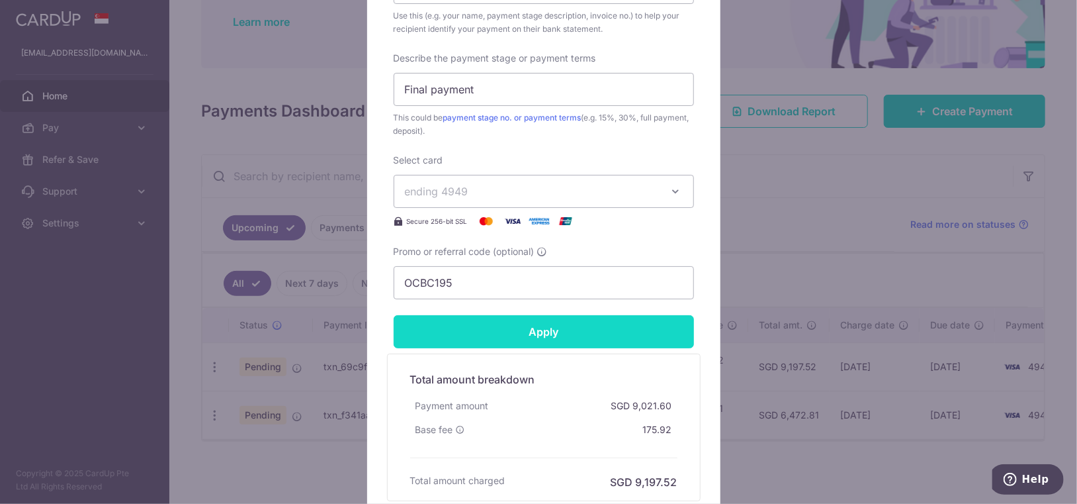
type input "9,103.35"
click at [501, 339] on form "By clicking apply, you will make changes to all payments to Light Makers Pte Lt…" at bounding box center [544, 49] width 300 height 903
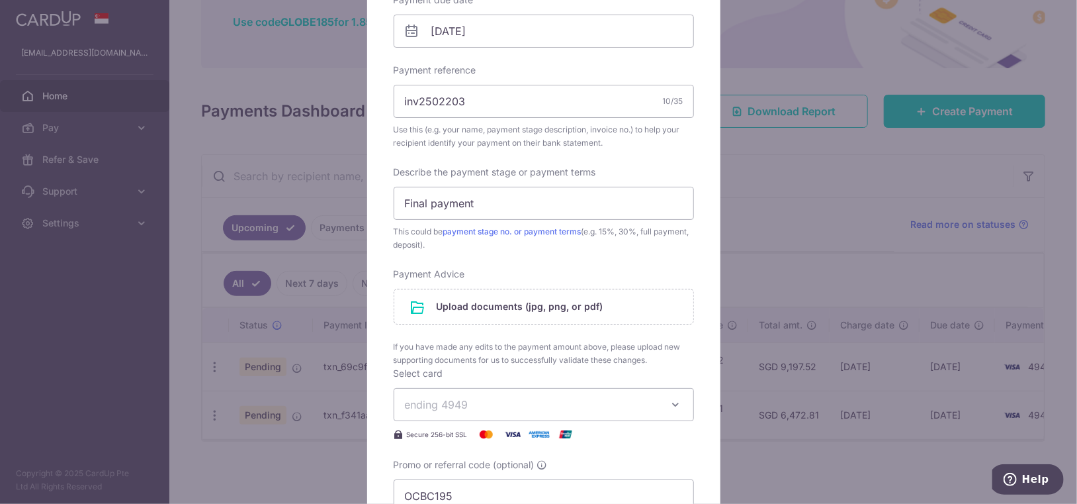
scroll to position [547, 0]
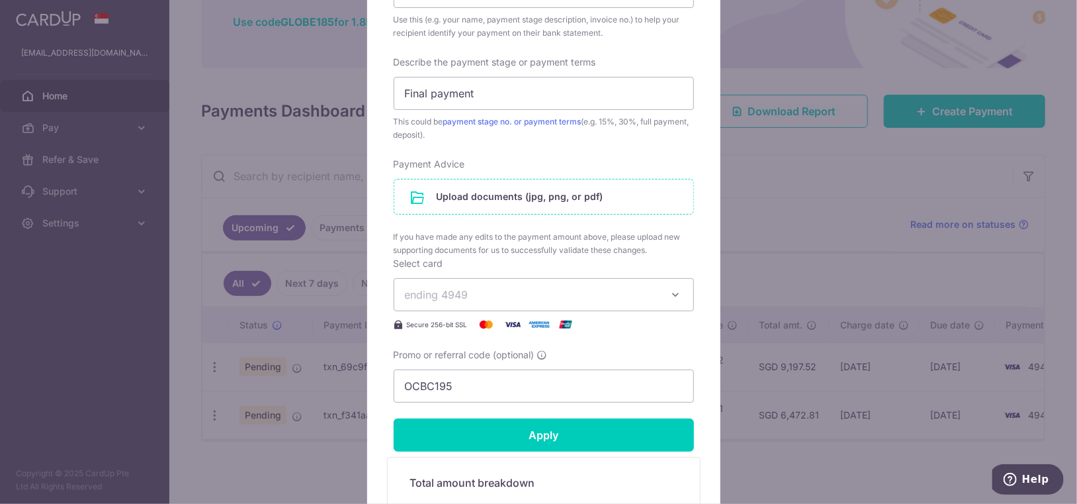
click at [556, 197] on input "file" at bounding box center [543, 196] width 299 height 34
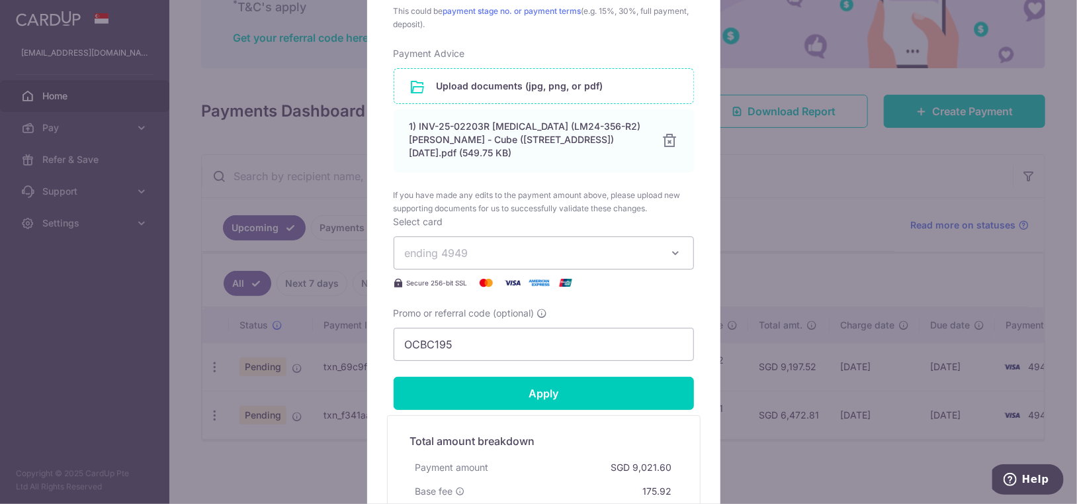
scroll to position [768, 0]
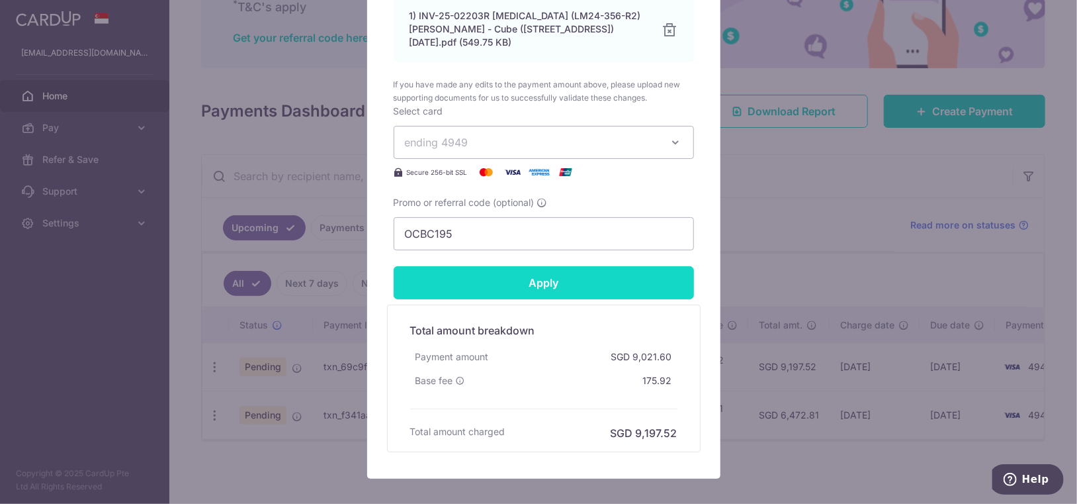
click at [631, 267] on input "Apply" at bounding box center [544, 282] width 300 height 33
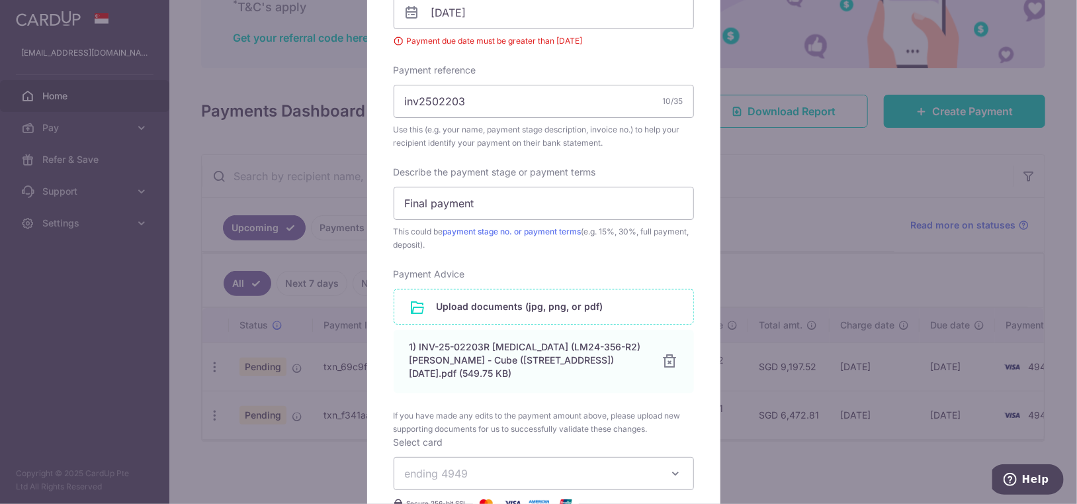
scroll to position [345, 0]
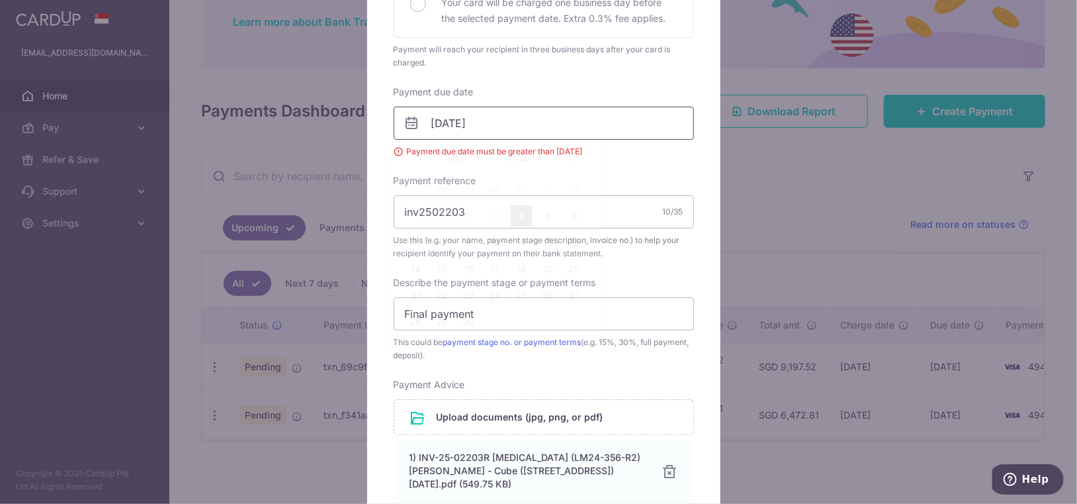
click at [533, 118] on input "[DATE]" at bounding box center [544, 123] width 300 height 33
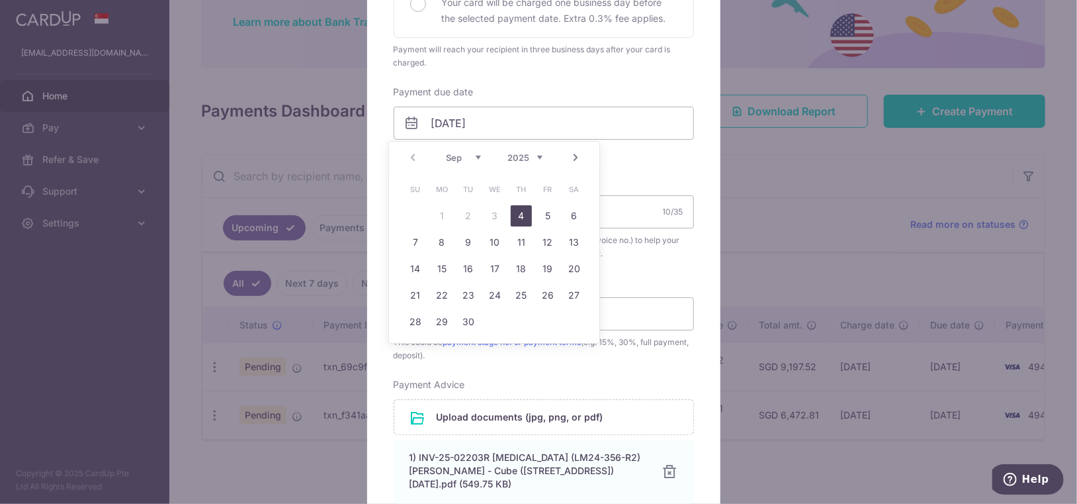
click at [521, 217] on link "4" at bounding box center [521, 215] width 21 height 21
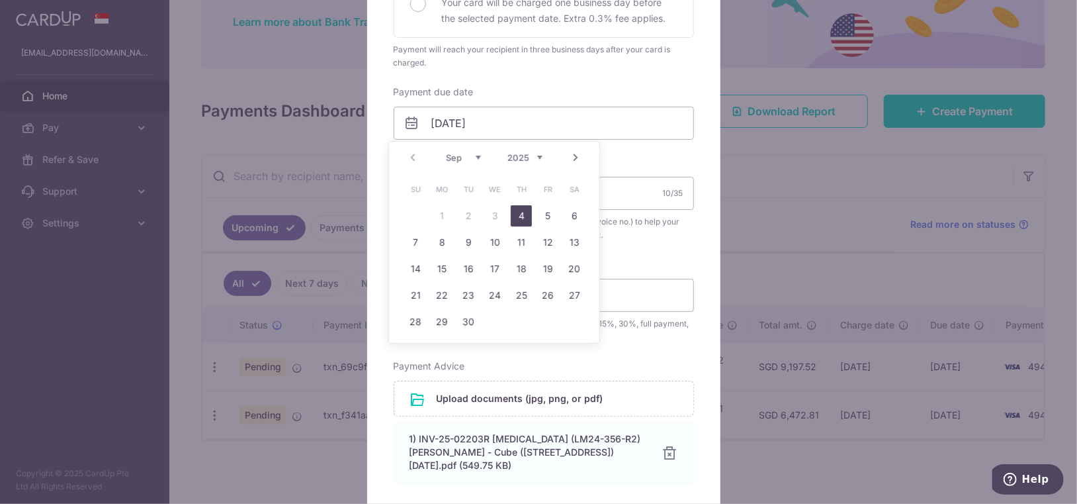
type input "[DATE]"
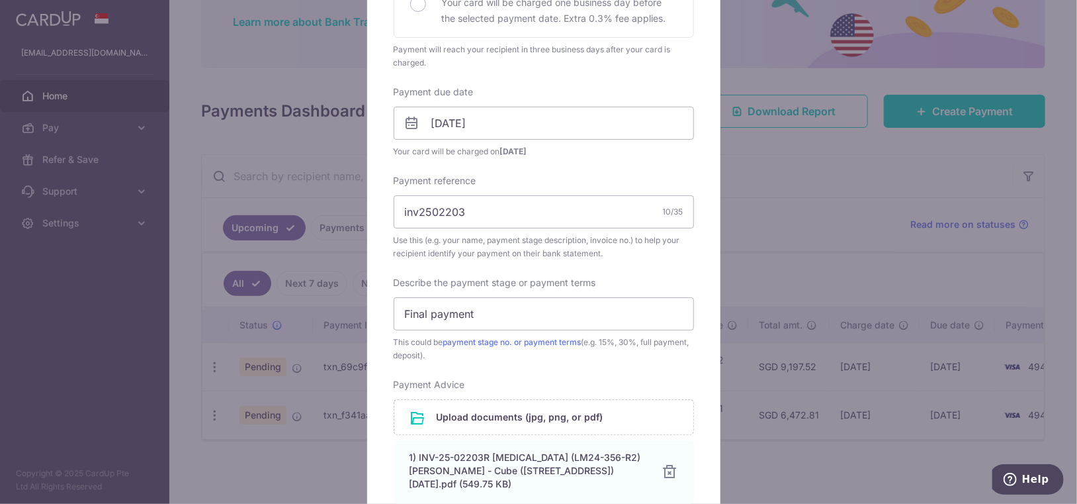
scroll to position [15, 0]
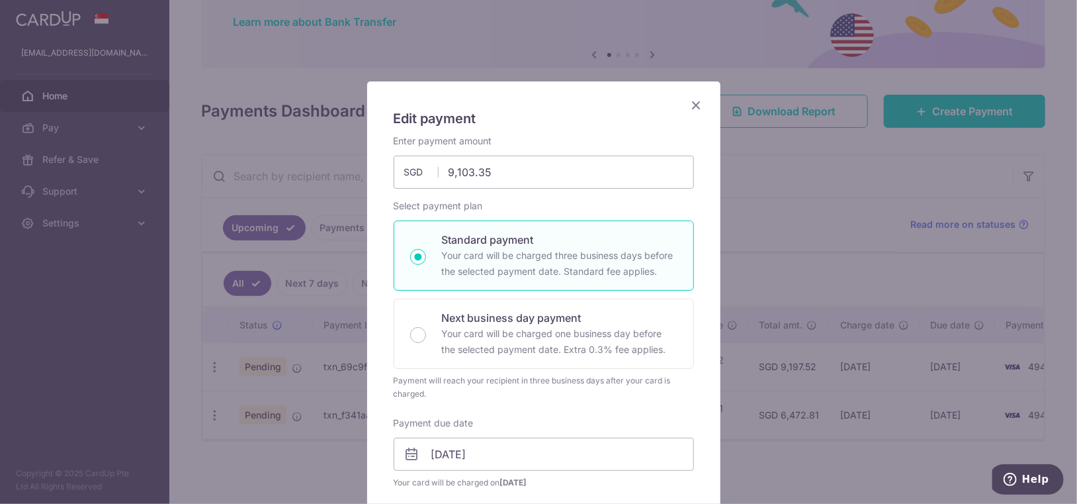
click at [692, 102] on icon "Close" at bounding box center [697, 105] width 16 height 17
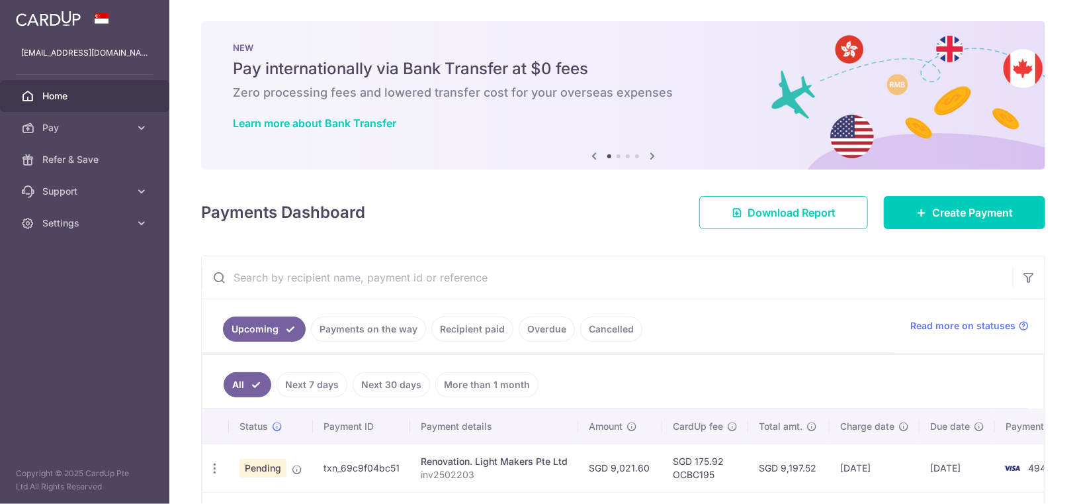
scroll to position [106, 0]
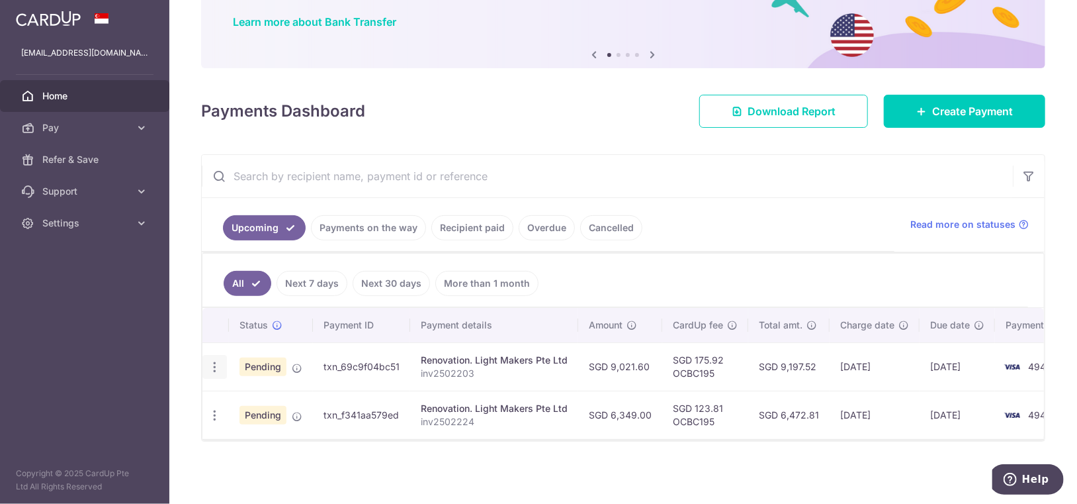
click at [214, 360] on icon "button" at bounding box center [215, 367] width 14 height 14
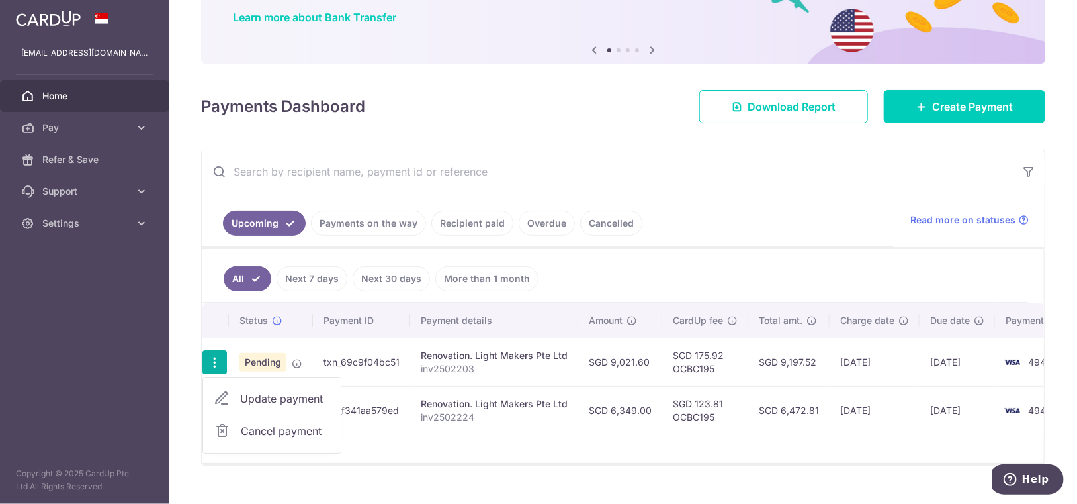
click at [264, 432] on span "Cancel payment" at bounding box center [285, 431] width 89 height 16
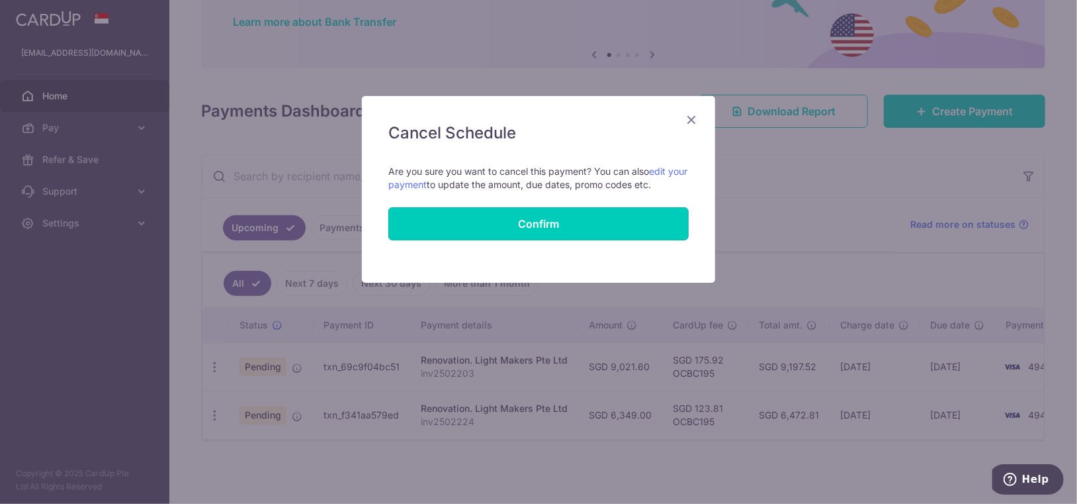
click at [582, 214] on button "Confirm" at bounding box center [538, 223] width 300 height 33
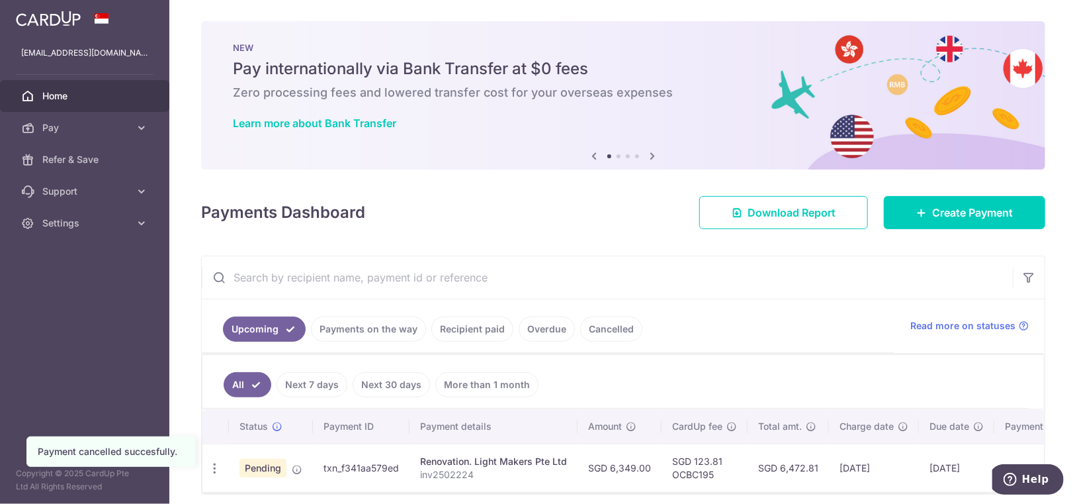
scroll to position [58, 0]
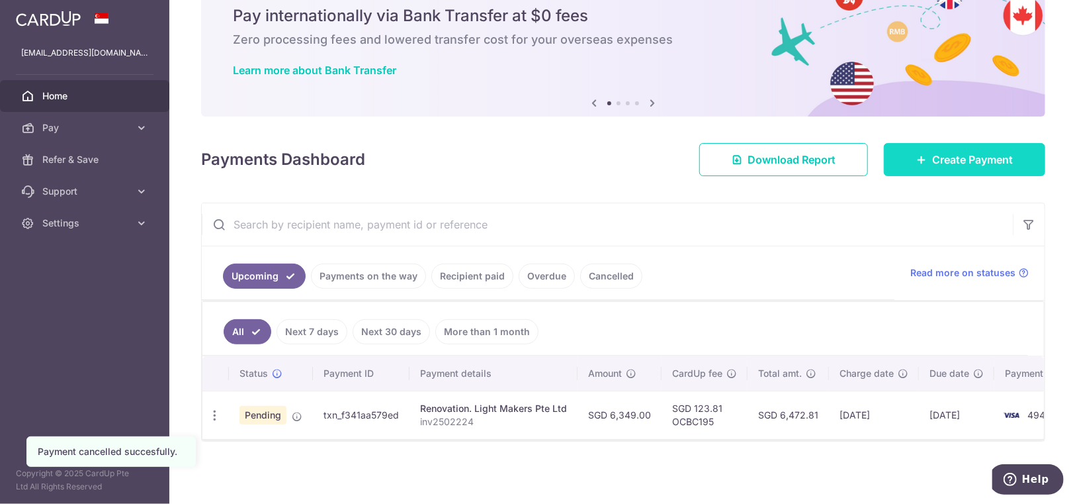
click at [932, 155] on span "Create Payment" at bounding box center [972, 160] width 81 height 16
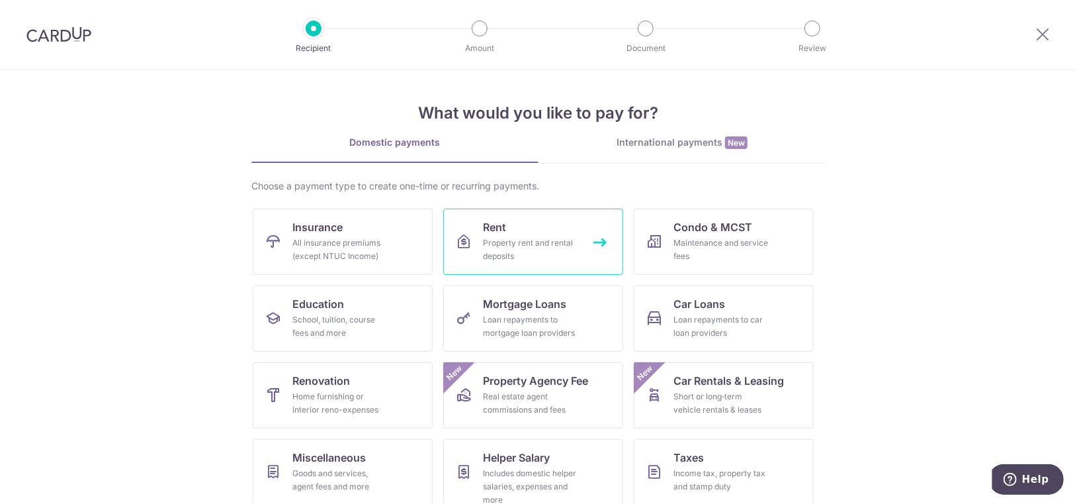
scroll to position [88, 0]
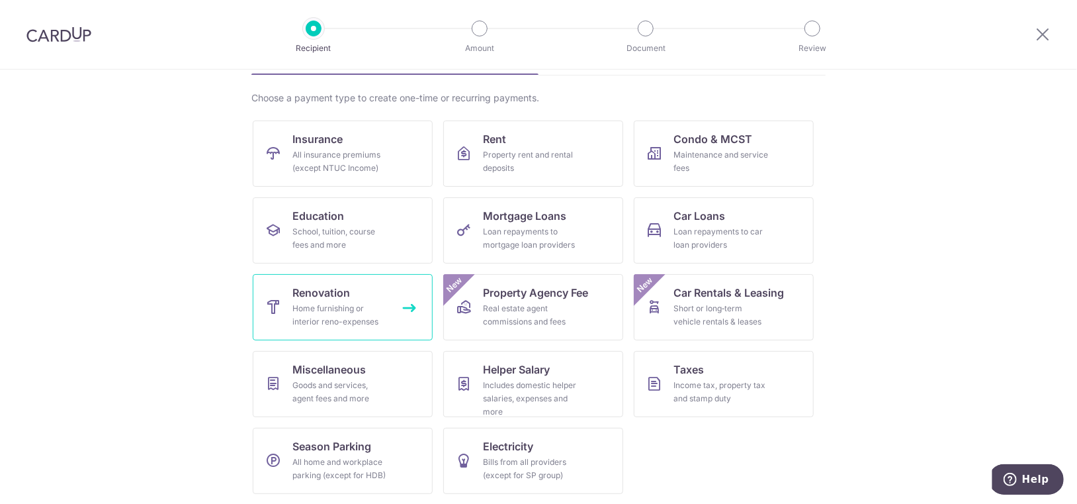
click at [337, 314] on div "Home furnishing or interior reno-expenses" at bounding box center [339, 315] width 95 height 26
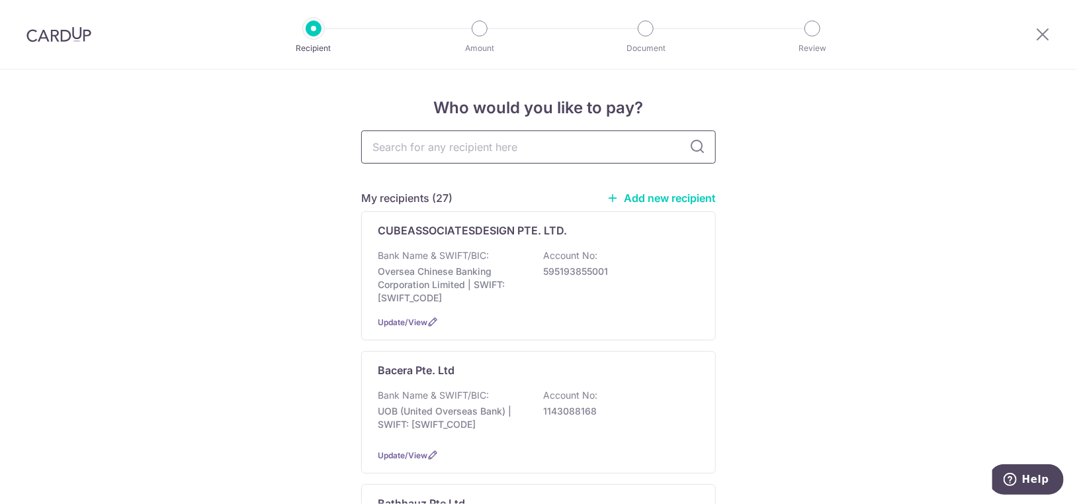
click at [496, 141] on input "text" at bounding box center [538, 146] width 355 height 33
type input "light"
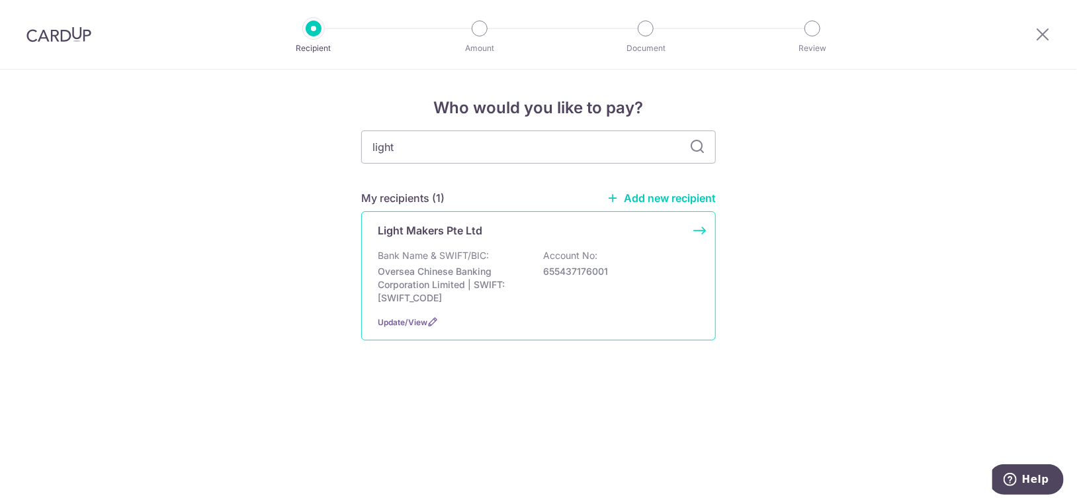
click at [402, 263] on div "Bank Name & SWIFT/BIC: Oversea Chinese Banking Corporation Limited | SWIFT: [SW…" at bounding box center [539, 277] width 322 height 56
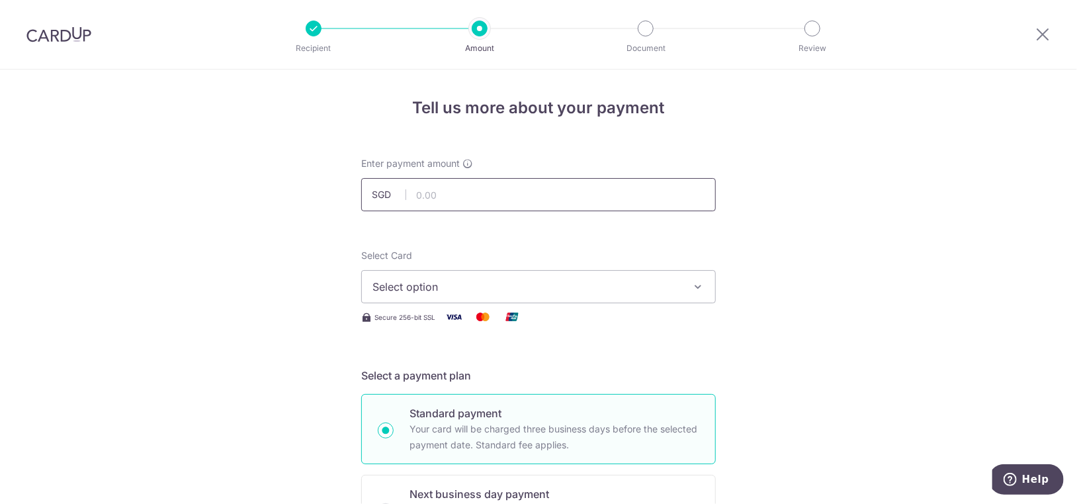
click at [455, 186] on input "text" at bounding box center [538, 194] width 355 height 33
type input "9,103.35"
click at [674, 279] on span "Select option" at bounding box center [527, 287] width 308 height 16
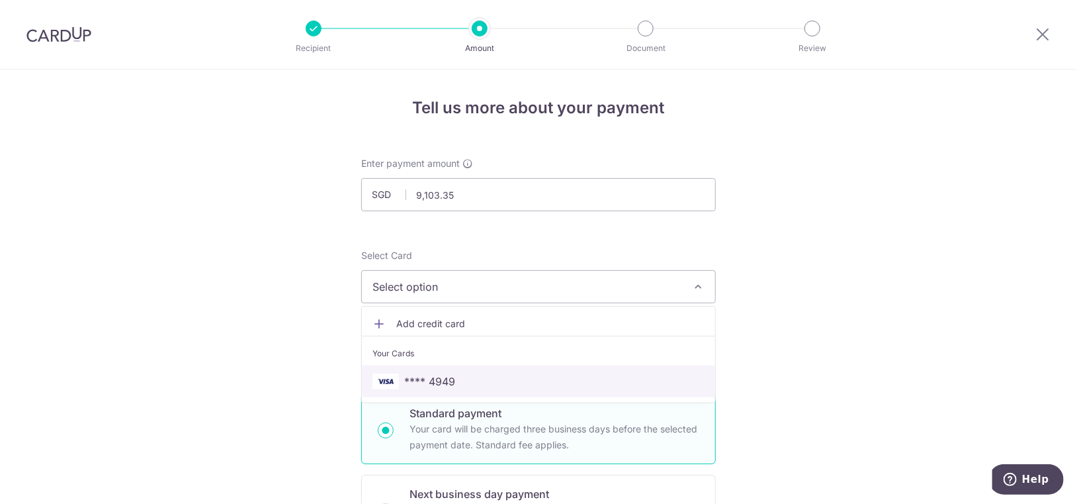
click at [429, 383] on span "**** 4949" at bounding box center [429, 381] width 51 height 16
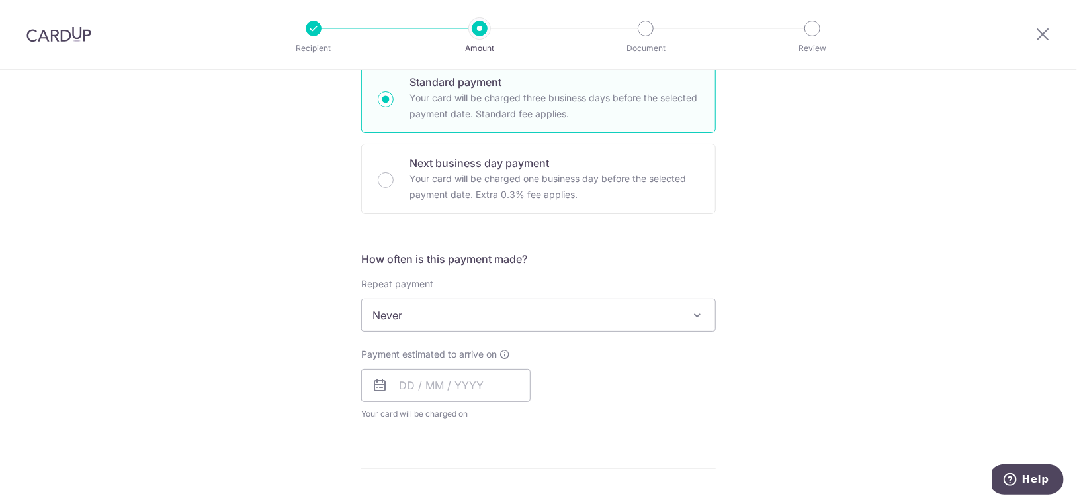
scroll to position [441, 0]
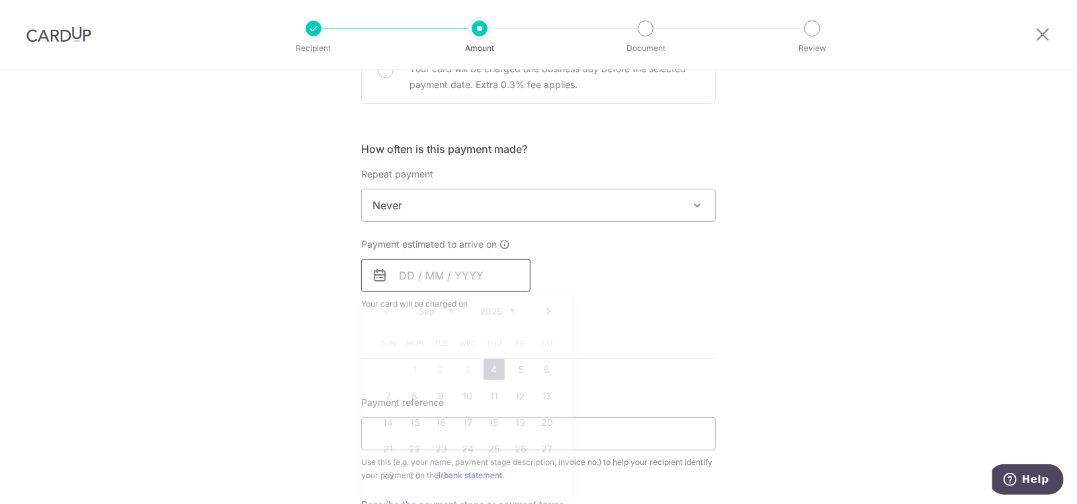
click at [422, 285] on input "text" at bounding box center [445, 275] width 169 height 33
click at [490, 368] on link "4" at bounding box center [494, 369] width 21 height 21
type input "04/09/2025"
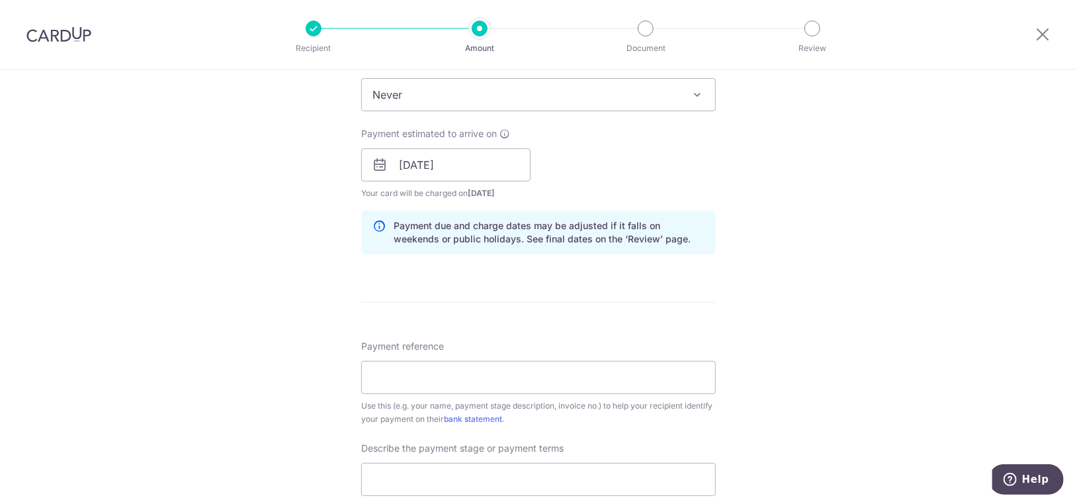
scroll to position [662, 0]
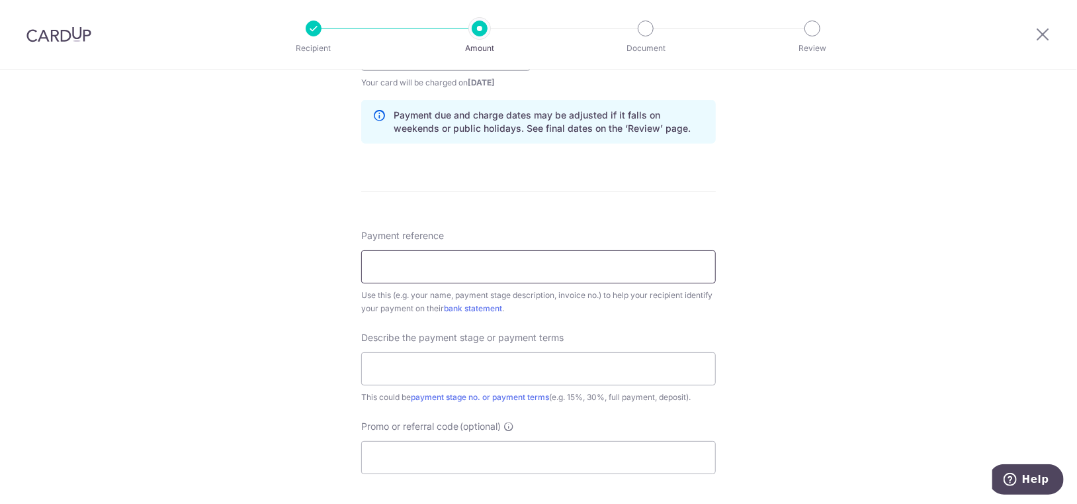
click at [538, 269] on input "Payment reference" at bounding box center [538, 266] width 355 height 33
click at [535, 257] on input "Payment reference" at bounding box center [538, 266] width 355 height 33
type input "inv2502203"
click at [513, 368] on input "text" at bounding box center [538, 368] width 355 height 33
type input "Final payment"
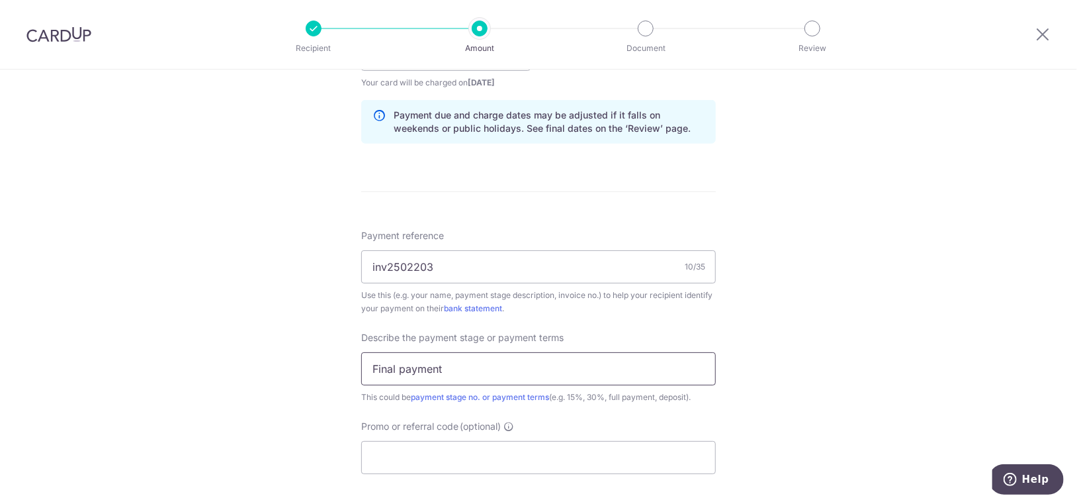
scroll to position [772, 0]
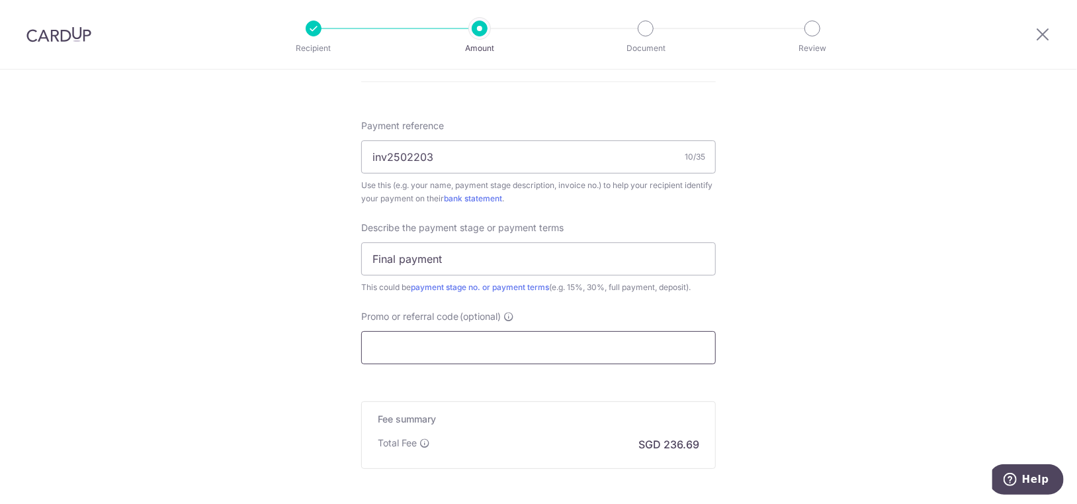
click at [455, 350] on input "Promo or referral code (optional)" at bounding box center [538, 347] width 355 height 33
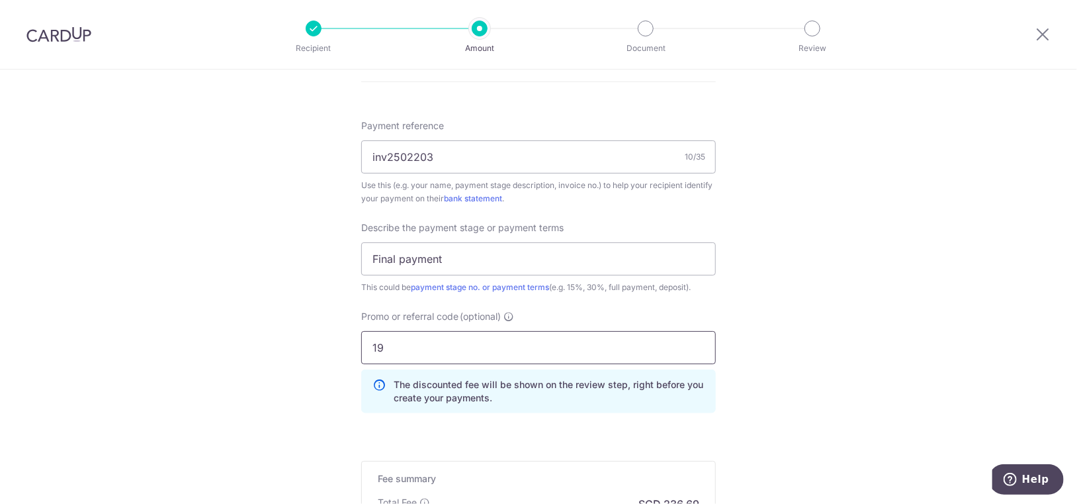
type input "1"
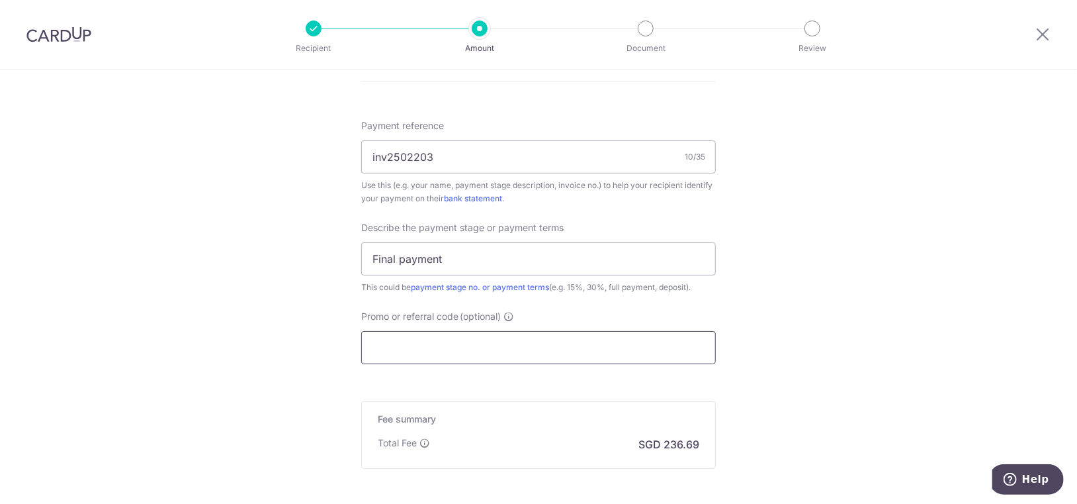
type input "o"
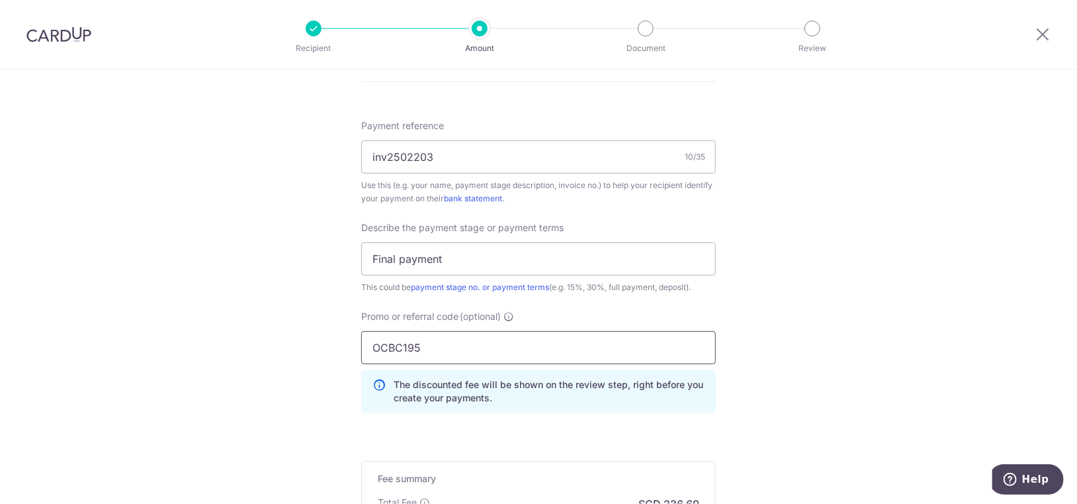
scroll to position [882, 0]
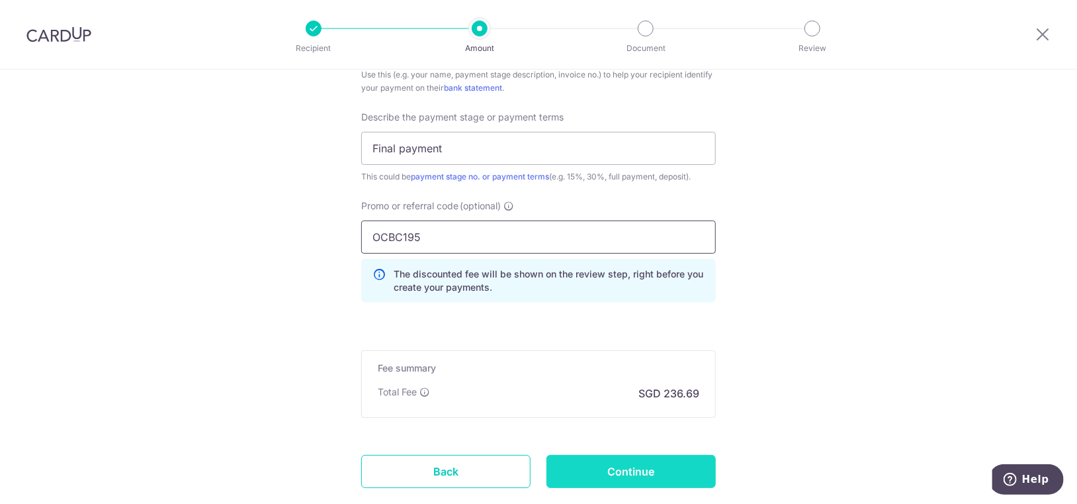
type input "OCBC195"
click at [593, 473] on input "Continue" at bounding box center [631, 471] width 169 height 33
type input "Create Schedule"
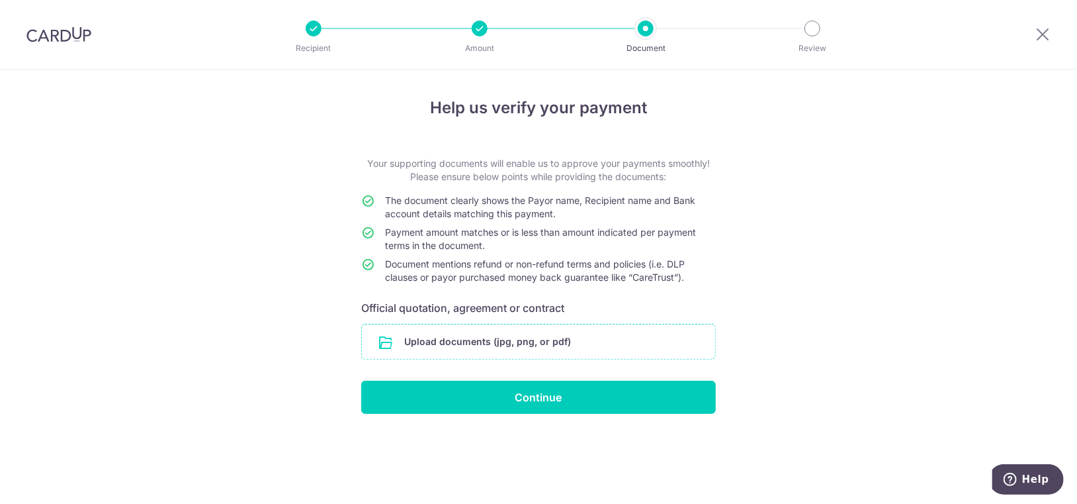
click at [629, 349] on input "file" at bounding box center [538, 341] width 353 height 34
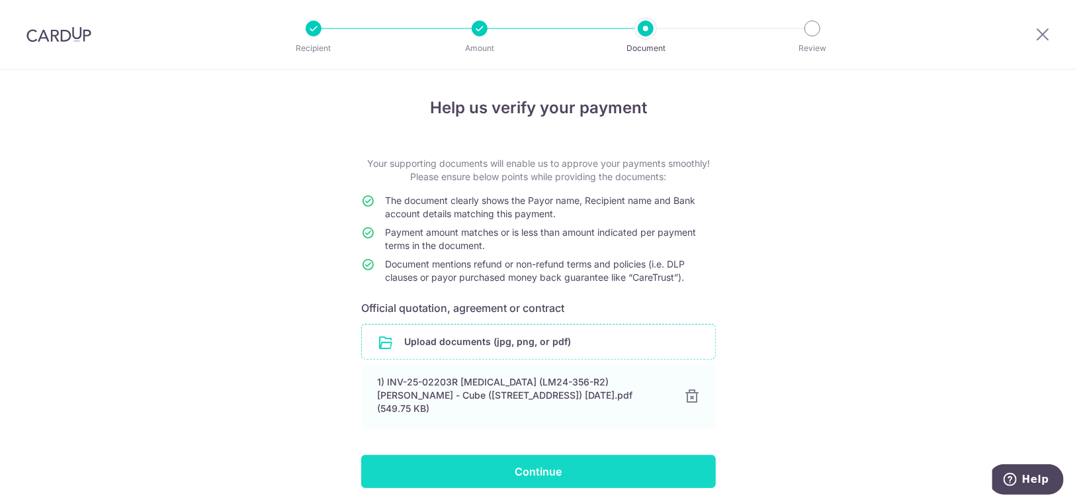
click at [540, 457] on input "Continue" at bounding box center [538, 471] width 355 height 33
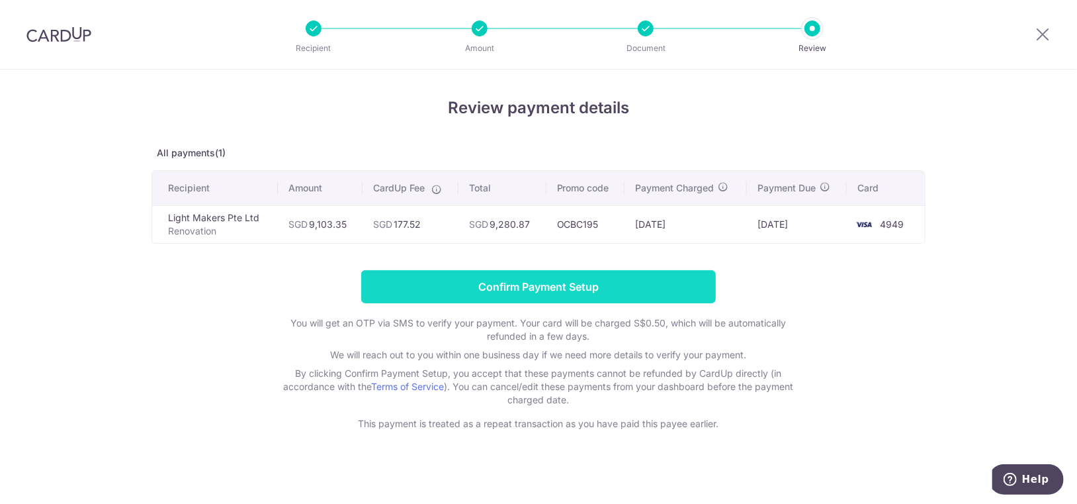
click at [567, 281] on input "Confirm Payment Setup" at bounding box center [538, 286] width 355 height 33
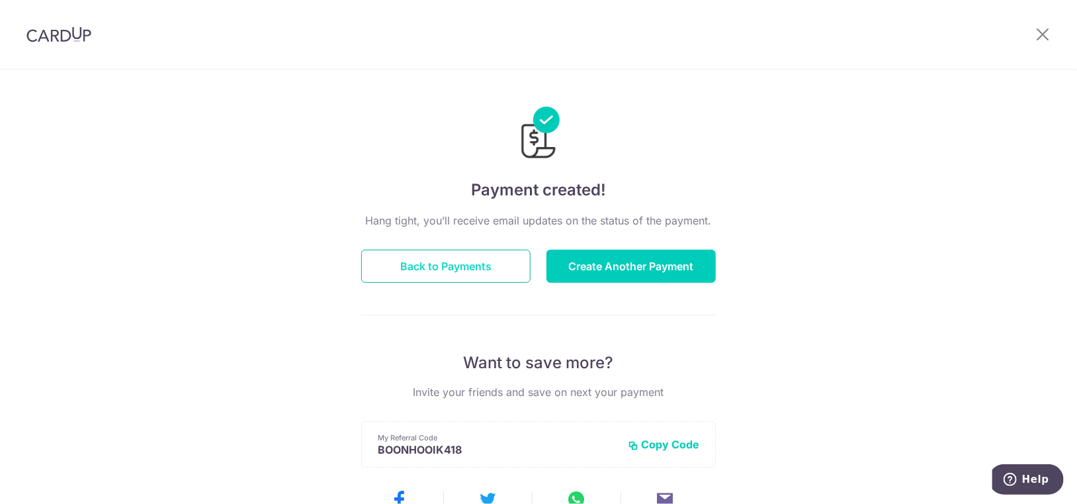
click at [503, 266] on button "Back to Payments" at bounding box center [445, 265] width 169 height 33
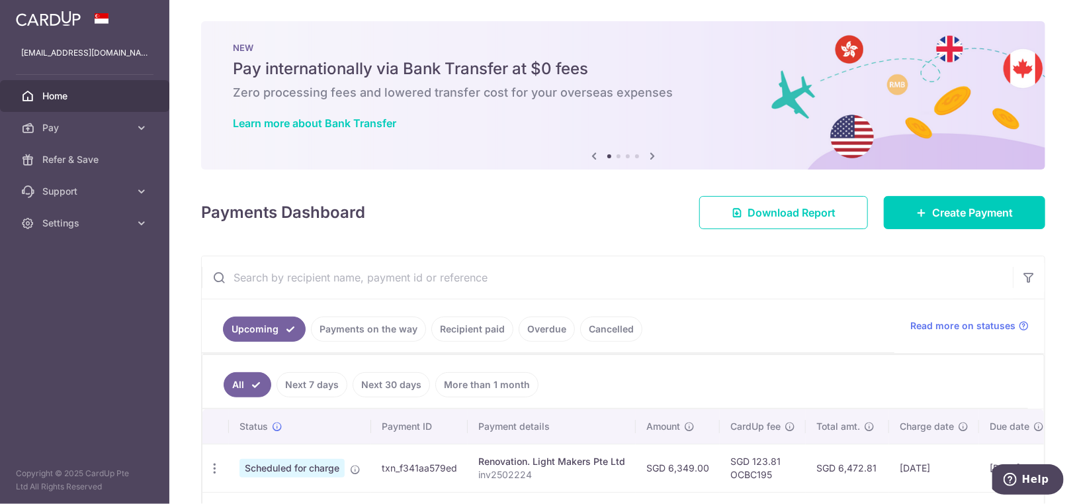
scroll to position [106, 0]
